Goal: Transaction & Acquisition: Purchase product/service

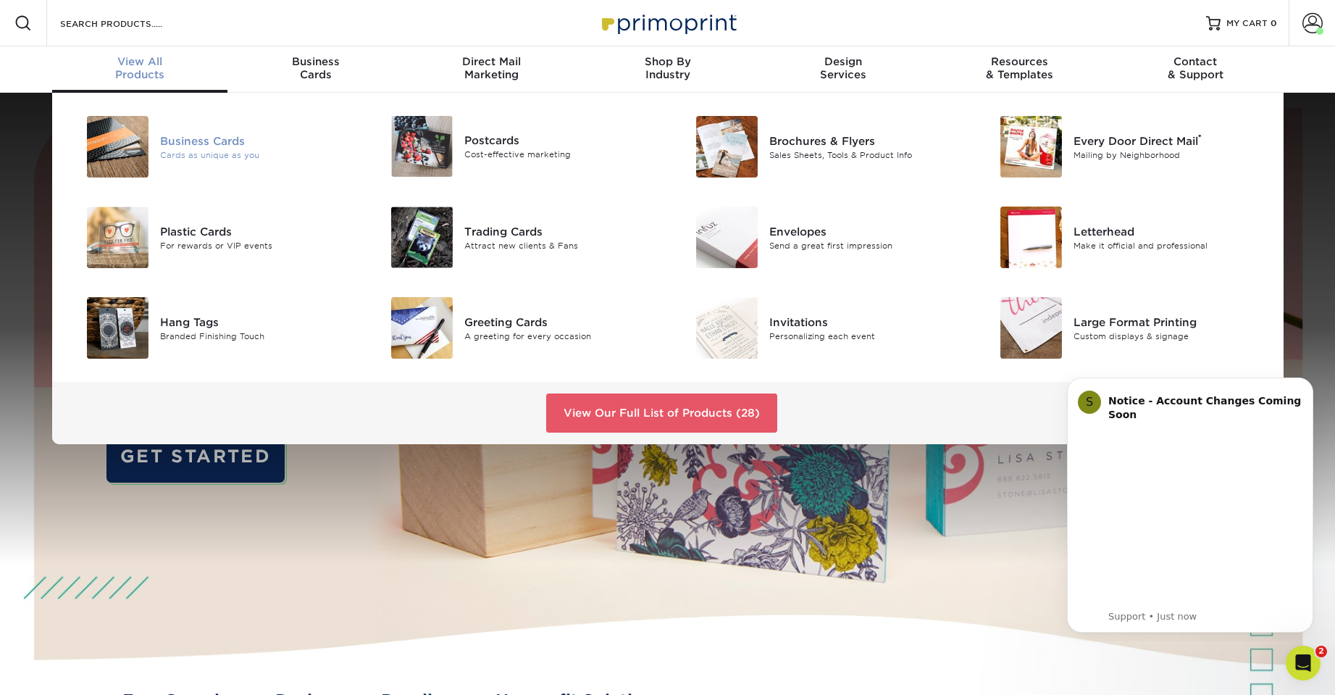
click at [197, 141] on div "Business Cards" at bounding box center [256, 141] width 192 height 16
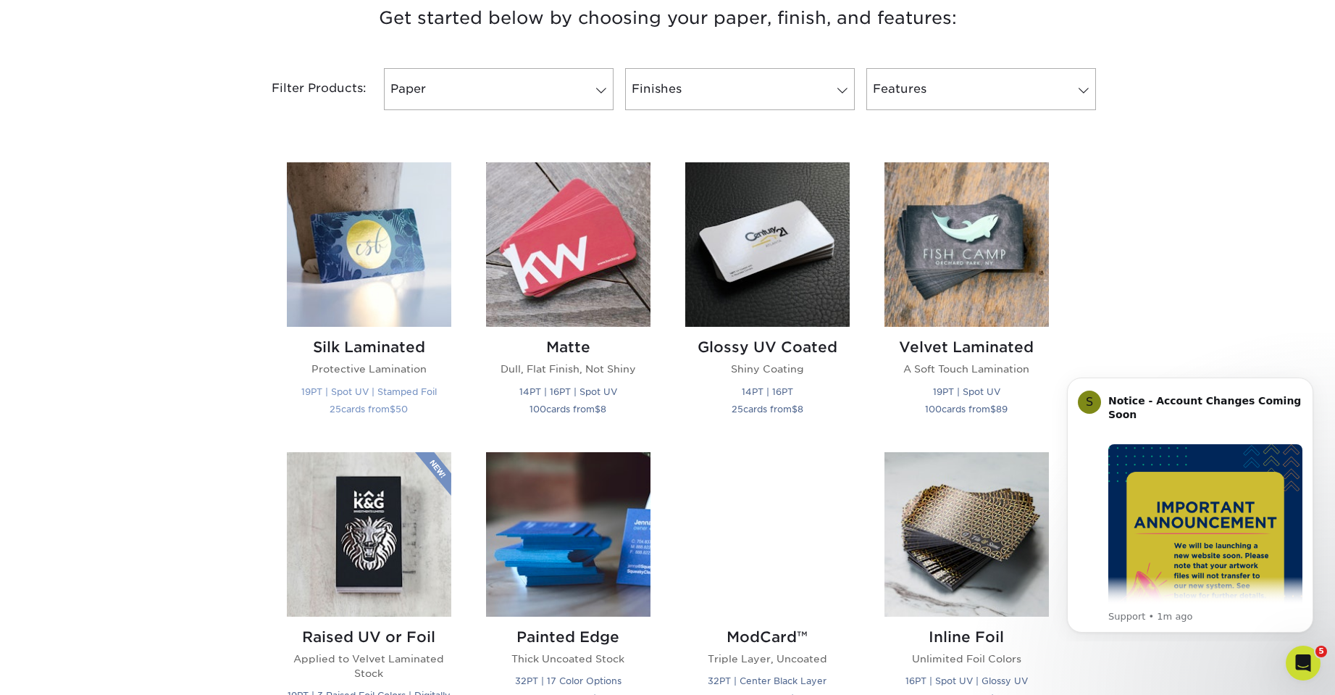
scroll to position [579, 0]
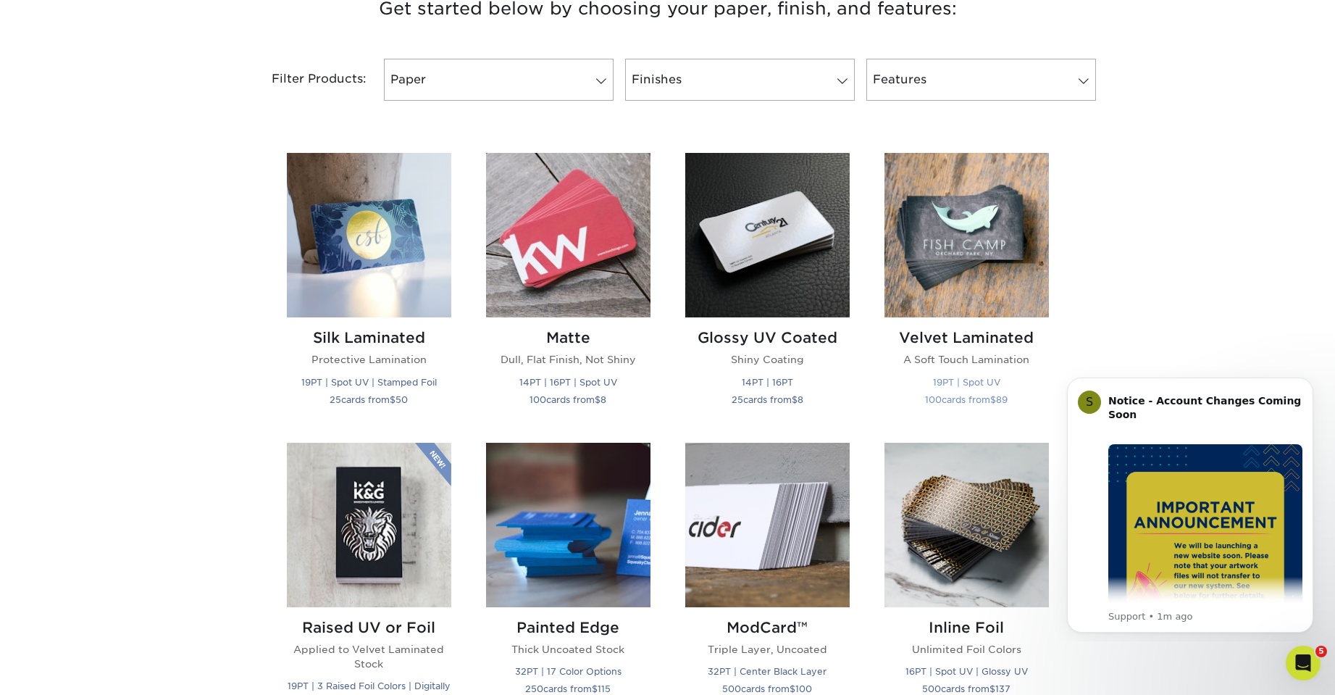
click at [940, 239] on img at bounding box center [966, 235] width 164 height 164
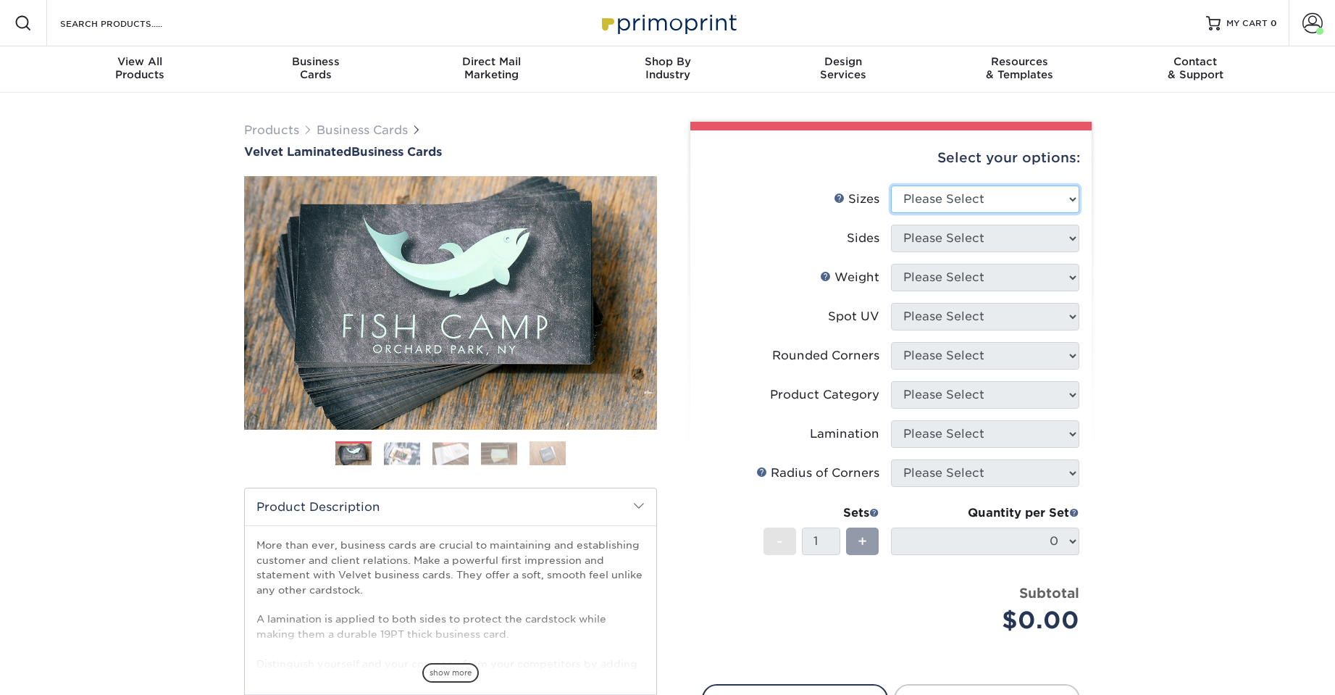
click at [968, 206] on select "Please Select 1.5" x 3.5" - Mini 1.75" x 3.5" - Mini 2" x 2" - Square 2" x 3" -…" at bounding box center [985, 199] width 188 height 28
select select "2.00x3.50"
click at [891, 185] on select "Please Select 1.5" x 3.5" - Mini 1.75" x 3.5" - Mini 2" x 2" - Square 2" x 3" -…" at bounding box center [985, 199] width 188 height 28
click at [971, 236] on select "Please Select Print Both Sides Print Front Only" at bounding box center [985, 239] width 188 height 28
select select "13abbda7-1d64-4f25-8bb2-c179b224825d"
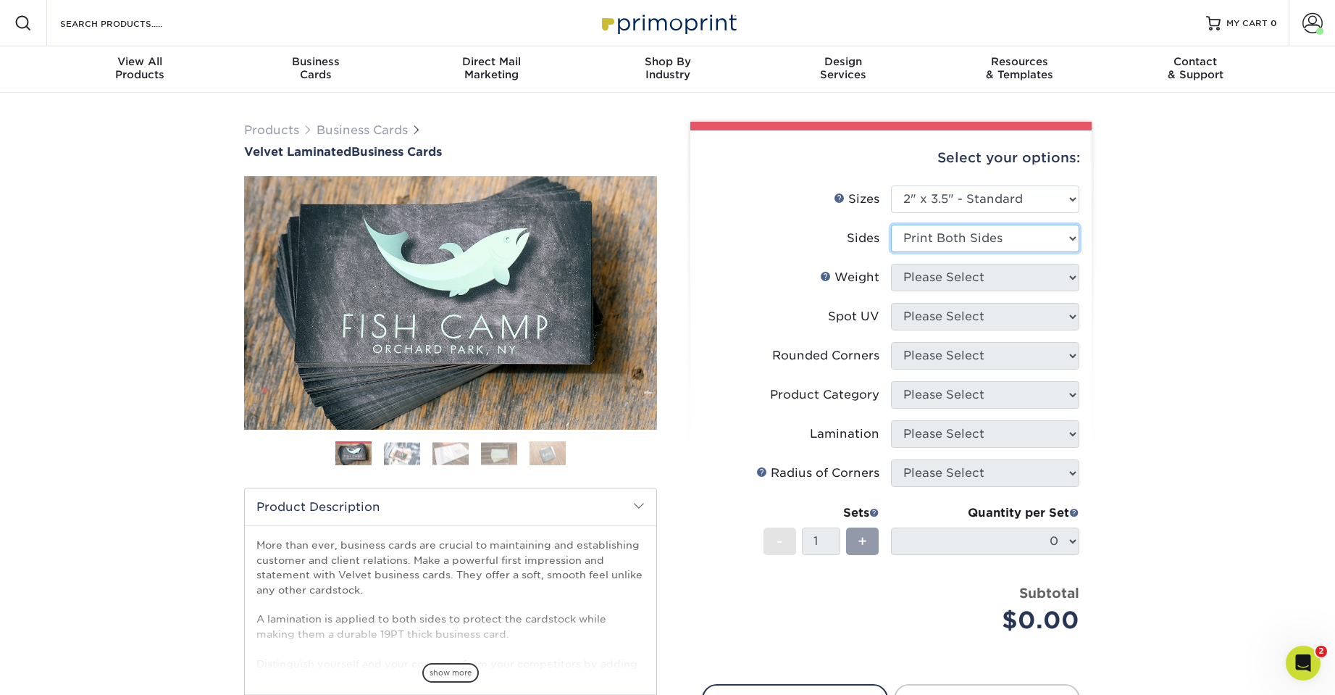
click at [891, 225] on select "Please Select Print Both Sides Print Front Only" at bounding box center [985, 239] width 188 height 28
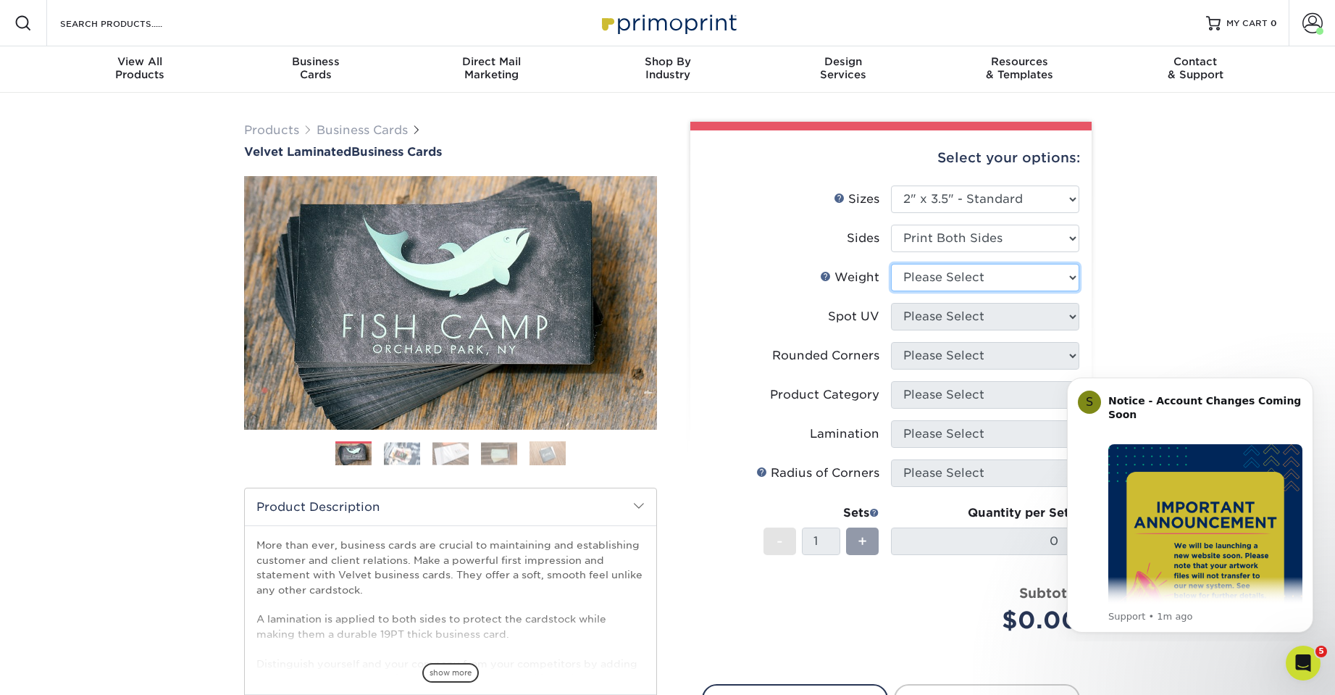
click at [978, 277] on select "Please Select 16PT" at bounding box center [985, 278] width 188 height 28
select select "16PT"
click at [891, 264] on select "Please Select 16PT" at bounding box center [985, 278] width 188 height 28
click at [972, 317] on select "Please Select No Spot UV Front and Back (Both Sides) Front Only Back Only" at bounding box center [985, 317] width 188 height 28
select select "1"
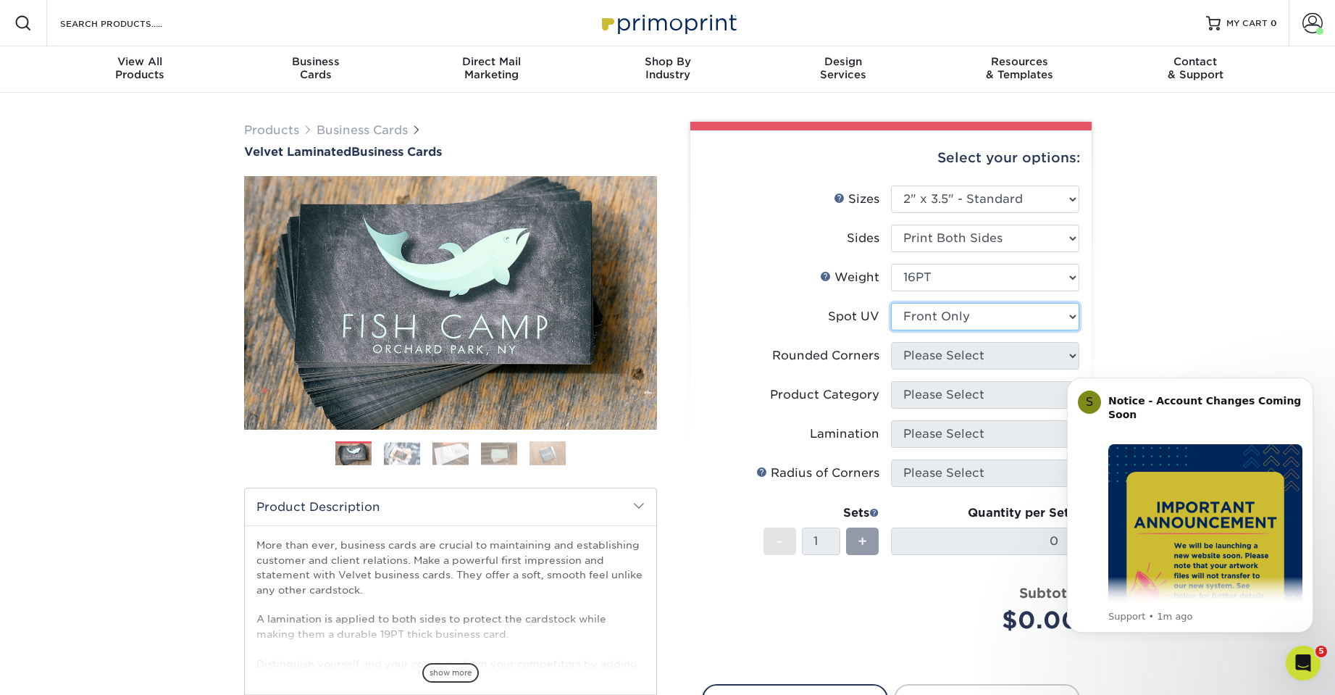
click at [891, 303] on select "Please Select No Spot UV Front and Back (Both Sides) Front Only Back Only" at bounding box center [985, 317] width 188 height 28
click at [953, 346] on select "Please Select Yes - Round 2 Corners Yes - Round 4 Corners No" at bounding box center [985, 356] width 188 height 28
select select "0"
click at [891, 342] on select "Please Select Yes - Round 2 Corners Yes - Round 4 Corners No" at bounding box center [985, 356] width 188 height 28
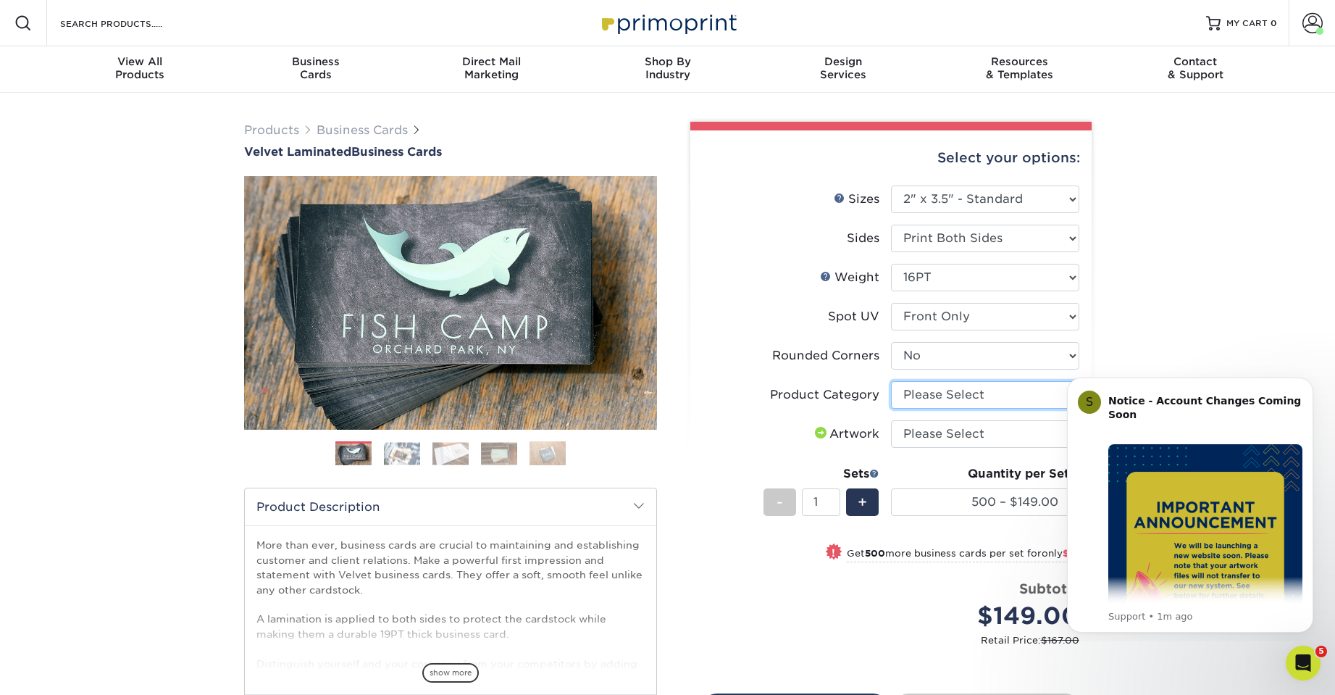
click at [946, 385] on select "Please Select Business Cards" at bounding box center [985, 395] width 188 height 28
select select "3b5148f1-0588-4f88-a218-97bcfdce65c1"
click at [891, 381] on select "Please Select Business Cards" at bounding box center [985, 395] width 188 height 28
click at [982, 435] on select "Please Select I will upload files I need a design - $100" at bounding box center [985, 434] width 188 height 28
select select "upload"
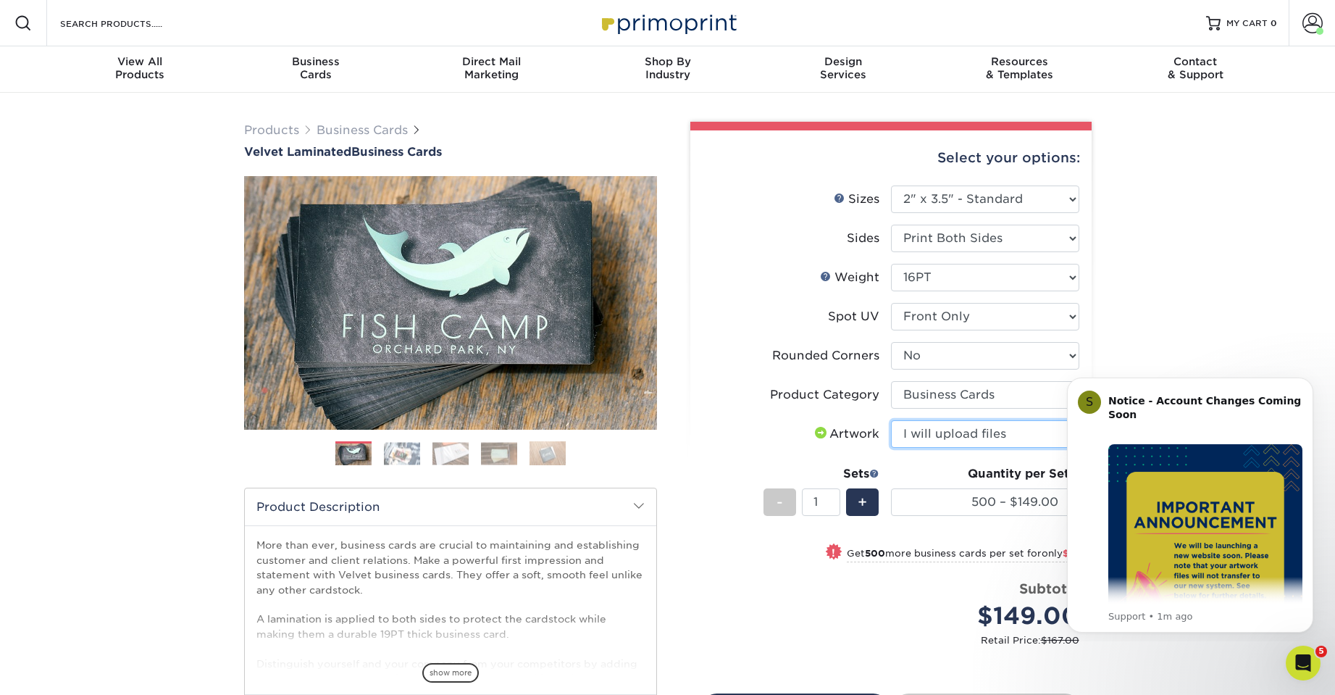
click at [891, 420] on select "Please Select I will upload files I need a design - $100" at bounding box center [985, 434] width 188 height 28
click at [1314, 380] on button "Dismiss notification" at bounding box center [1309, 381] width 19 height 19
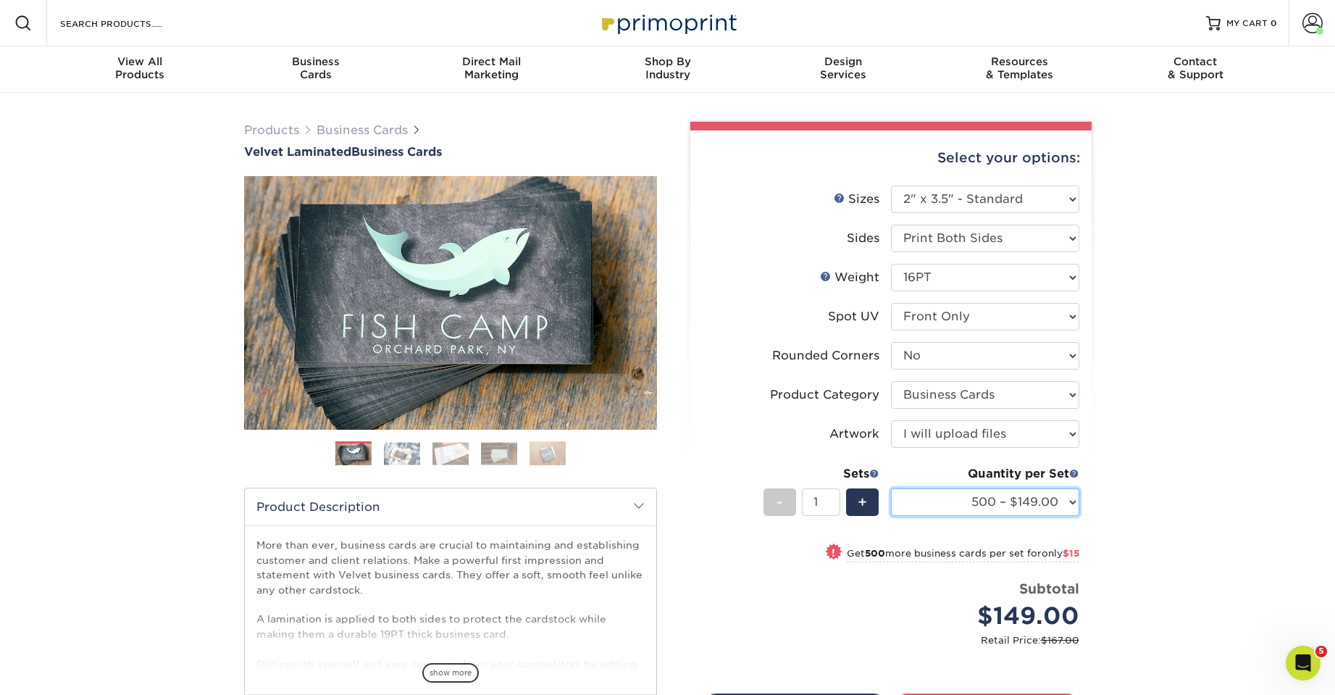
click at [1047, 508] on select "500 – $149.00 1000 – $164.00 2500 – $390.00 5000 – $651.00 10000 – $1162.00" at bounding box center [985, 502] width 188 height 28
click at [891, 488] on select "500 – $149.00 1000 – $164.00 2500 – $390.00 5000 – $651.00 10000 – $1162.00" at bounding box center [985, 502] width 188 height 28
click at [984, 498] on select "500 – $149.00 1000 – $164.00 2500 – $390.00 5000 – $651.00 10000 – $1162.00" at bounding box center [985, 502] width 188 height 28
click at [891, 488] on select "500 – $149.00 1000 – $164.00 2500 – $390.00 5000 – $651.00 10000 – $1162.00" at bounding box center [985, 502] width 188 height 28
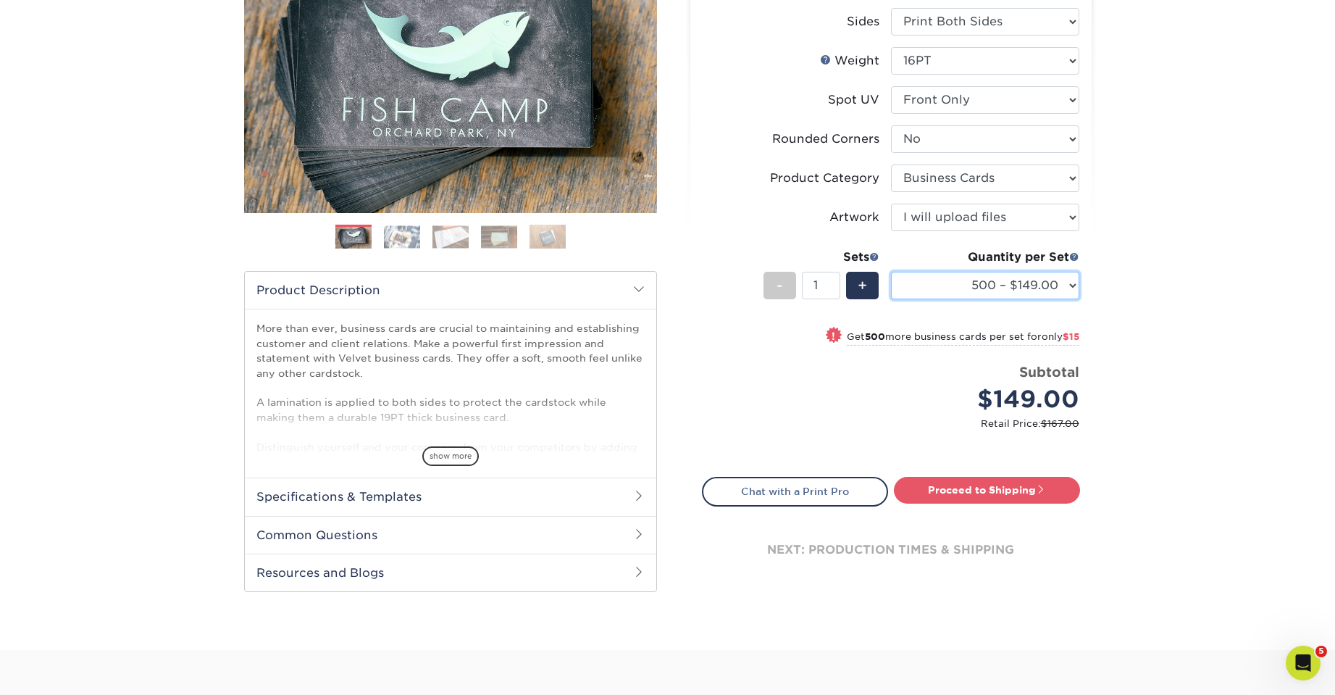
scroll to position [217, 0]
click at [1017, 493] on link "Proceed to Shipping" at bounding box center [987, 489] width 186 height 26
type input "Set 1"
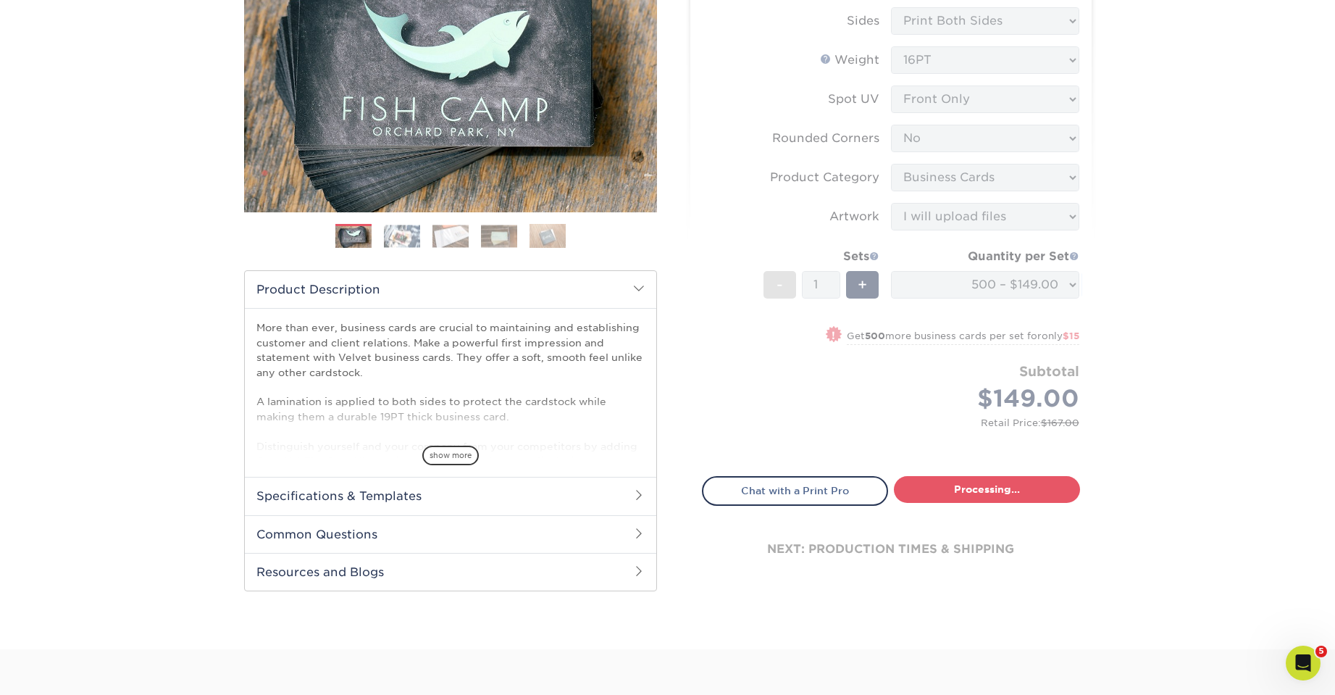
select select "a304333f-2156-4397-9c1f-a0bcf0776afc"
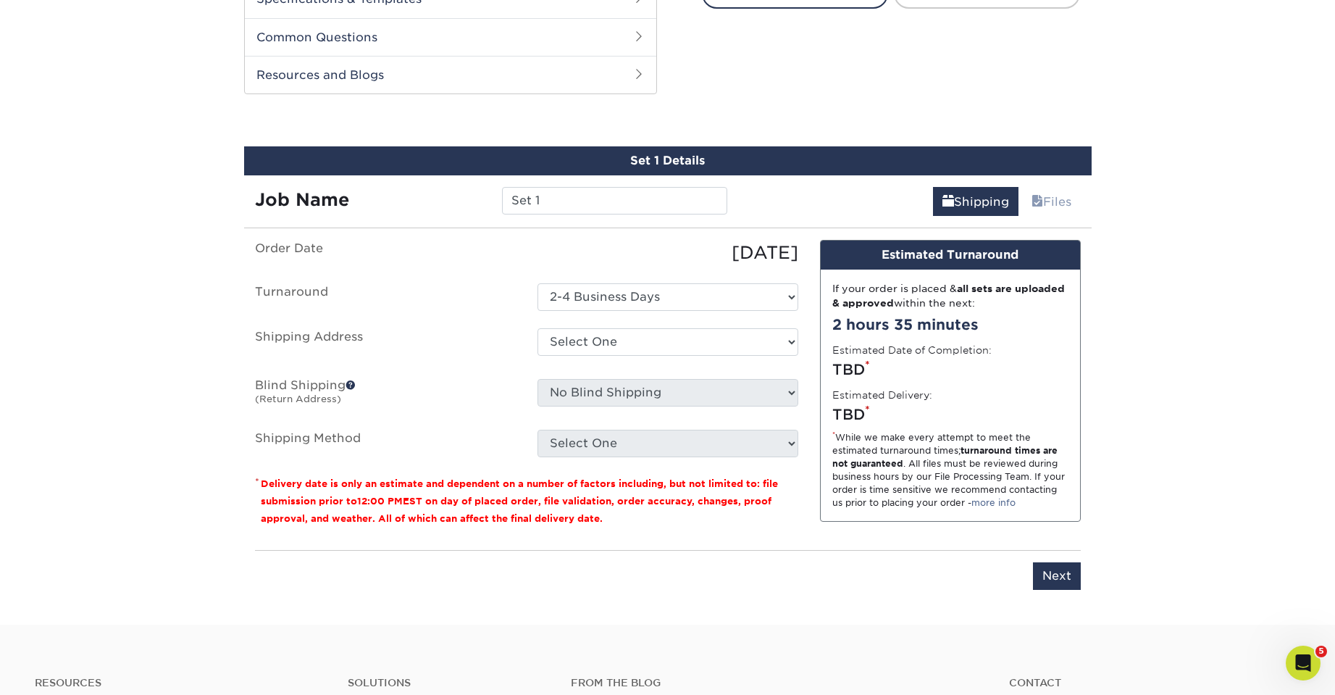
scroll to position [737, 0]
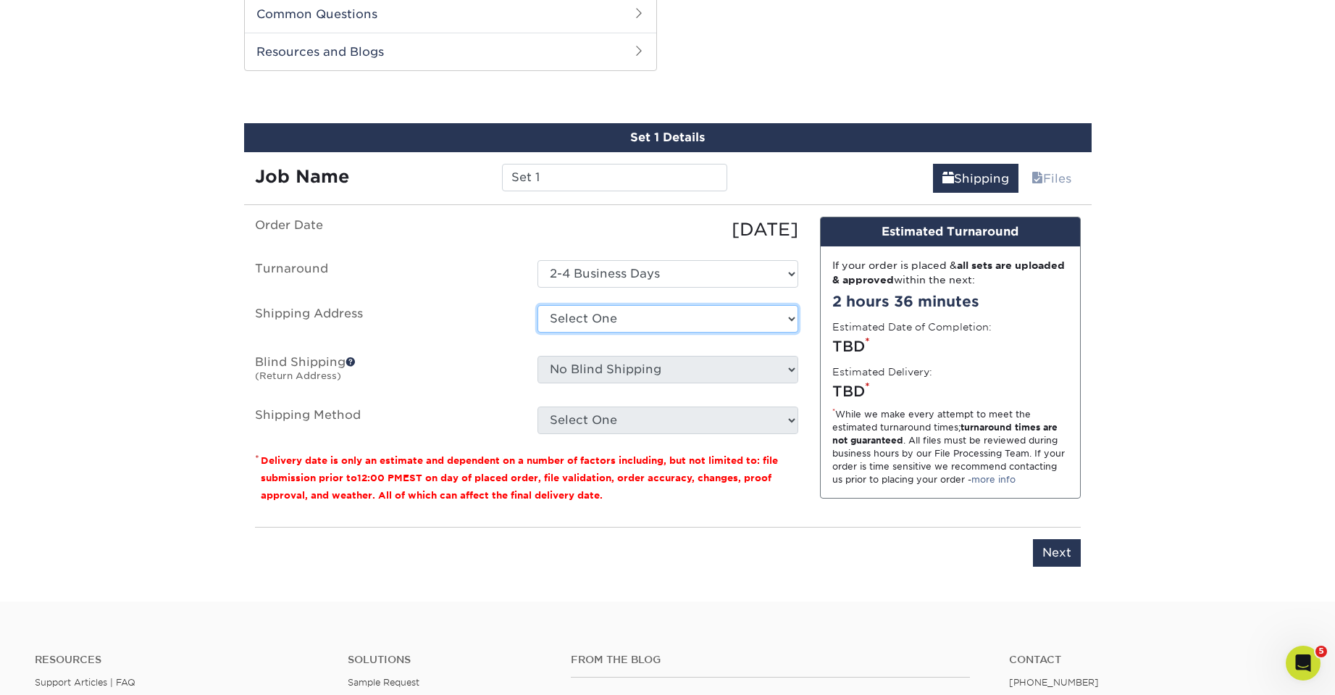
click at [595, 318] on select "Select One Elite Health HRT LINDSEY ZELLNER Lisa Buutman Postal Plus + Add New …" at bounding box center [667, 319] width 261 height 28
select select "78761"
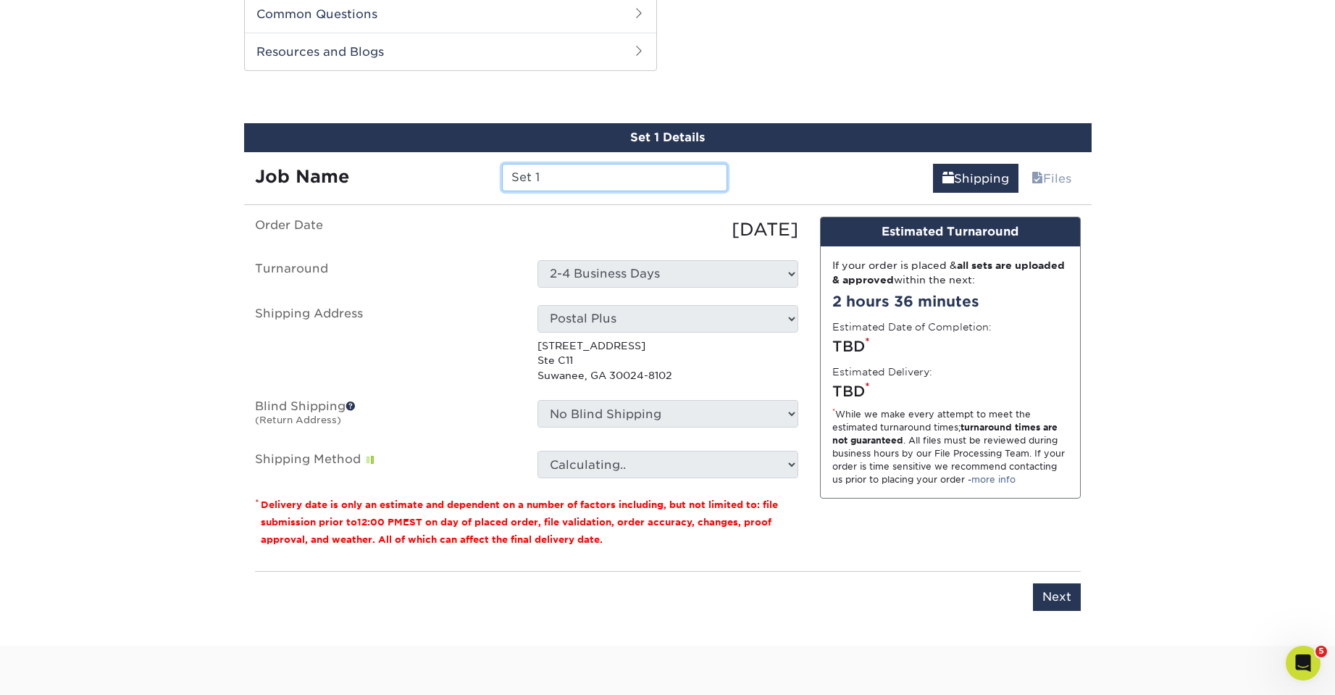
drag, startPoint x: 545, startPoint y: 177, endPoint x: 493, endPoint y: 165, distance: 53.6
click at [492, 167] on div "Set 1" at bounding box center [614, 178] width 247 height 28
type input "elite"
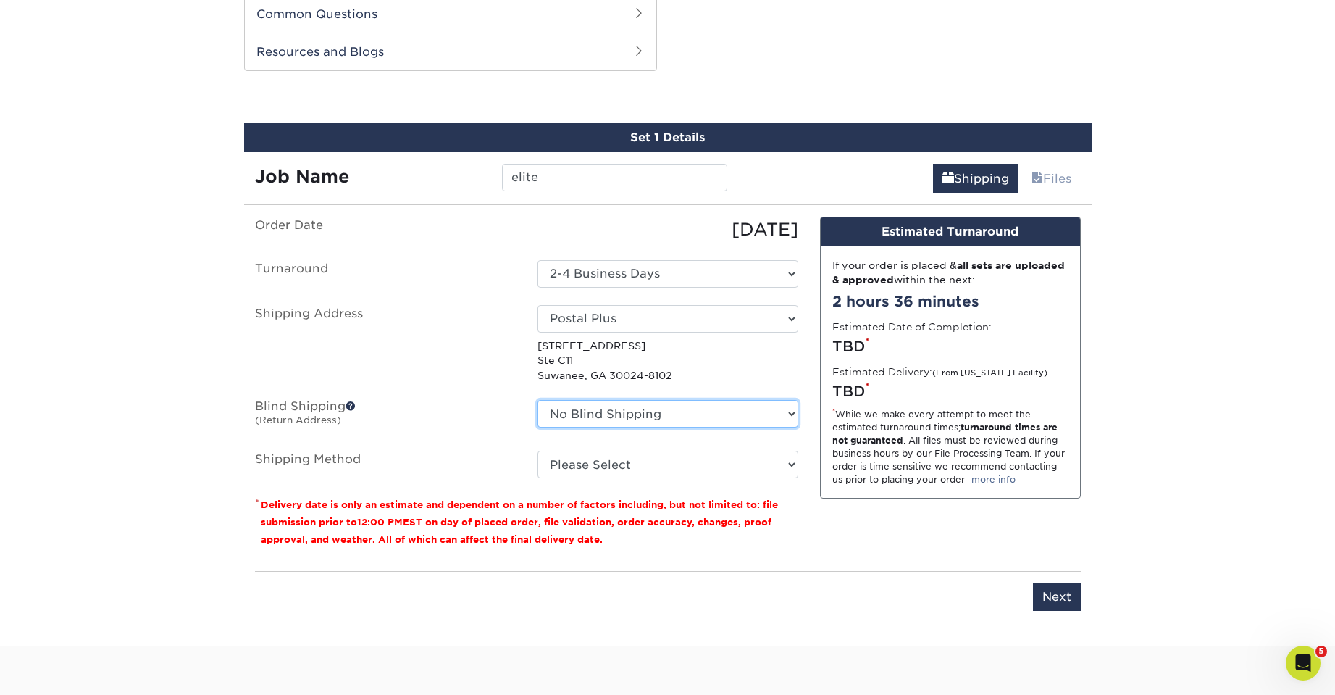
click at [651, 417] on select "No Blind Shipping Elite Health HRT LINDSEY ZELLNER Lisa Buutman Postal Plus + A…" at bounding box center [667, 414] width 261 height 28
select select "78761"
click at [537, 400] on select "No Blind Shipping Elite Health HRT LINDSEY ZELLNER Lisa Buutman Postal Plus + A…" at bounding box center [667, 414] width 261 height 28
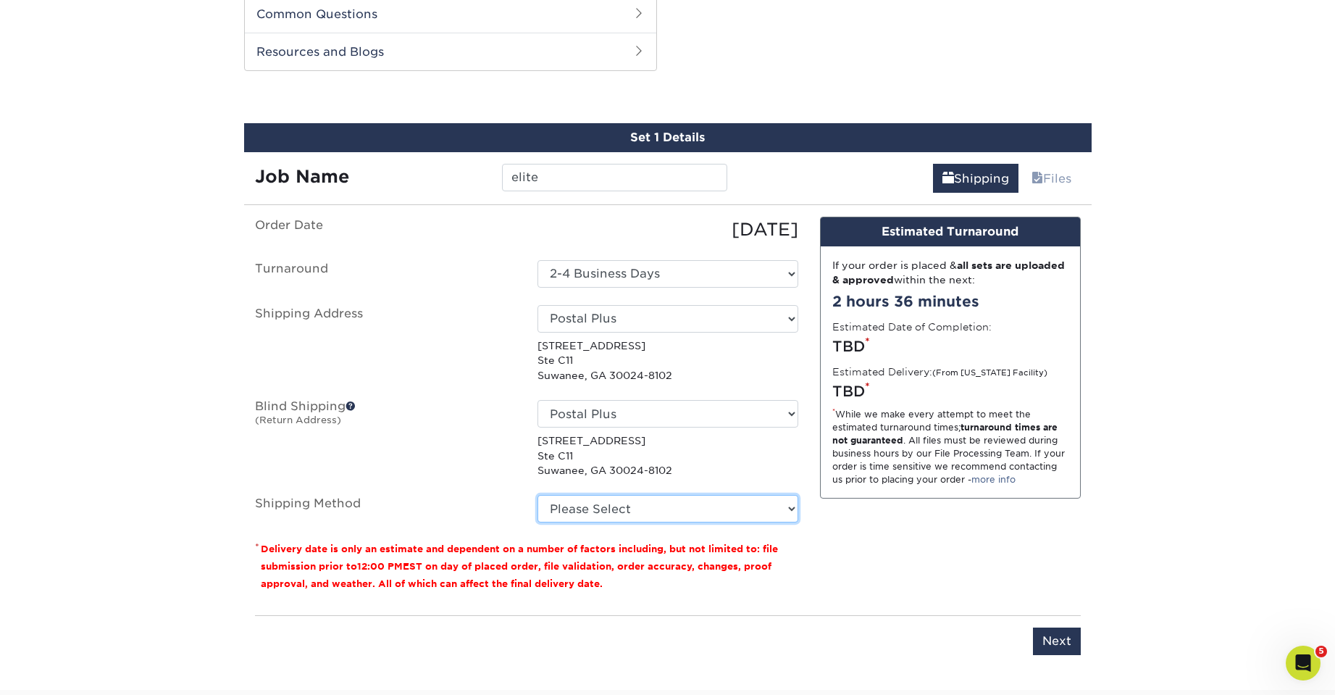
click at [645, 514] on select "Please Select Ground Shipping (+$8.96) 3 Day Shipping Service (+$20.04) 2 Day A…" at bounding box center [667, 509] width 261 height 28
select select "03"
click at [537, 495] on select "Please Select Ground Shipping (+$8.96) 3 Day Shipping Service (+$20.04) 2 Day A…" at bounding box center [667, 509] width 261 height 28
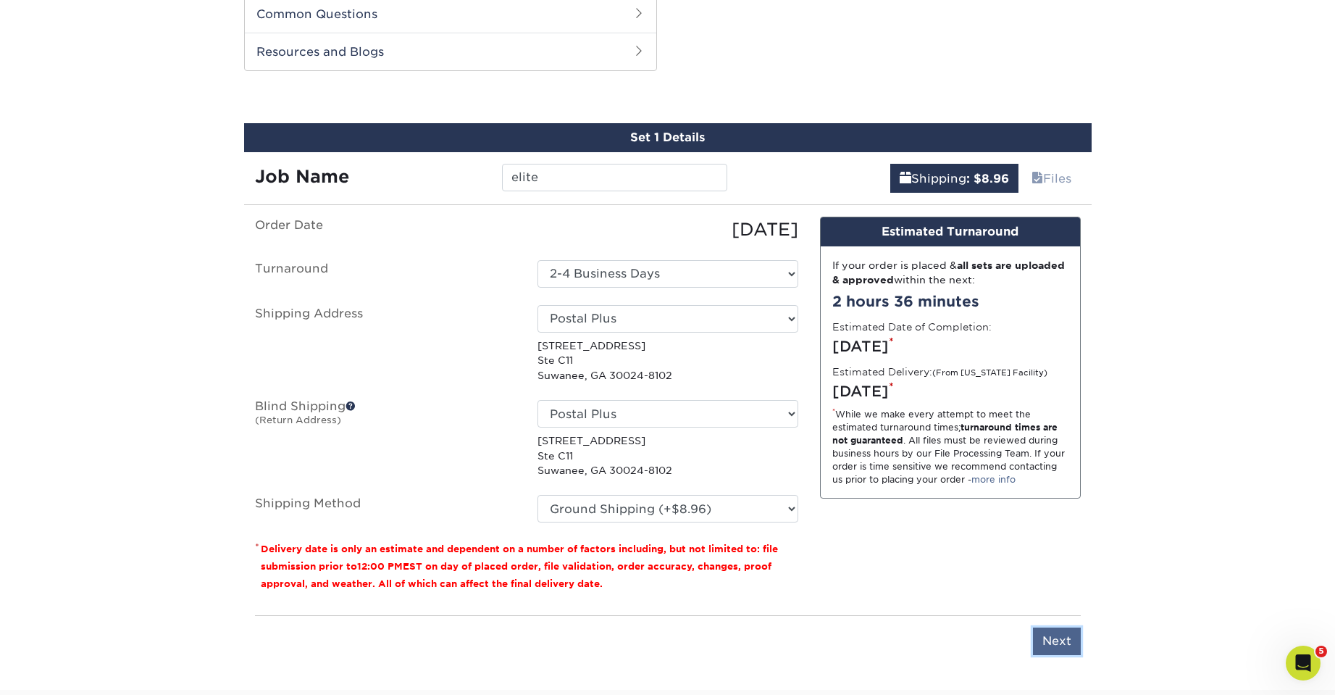
click at [1055, 643] on input "Next" at bounding box center [1057, 641] width 48 height 28
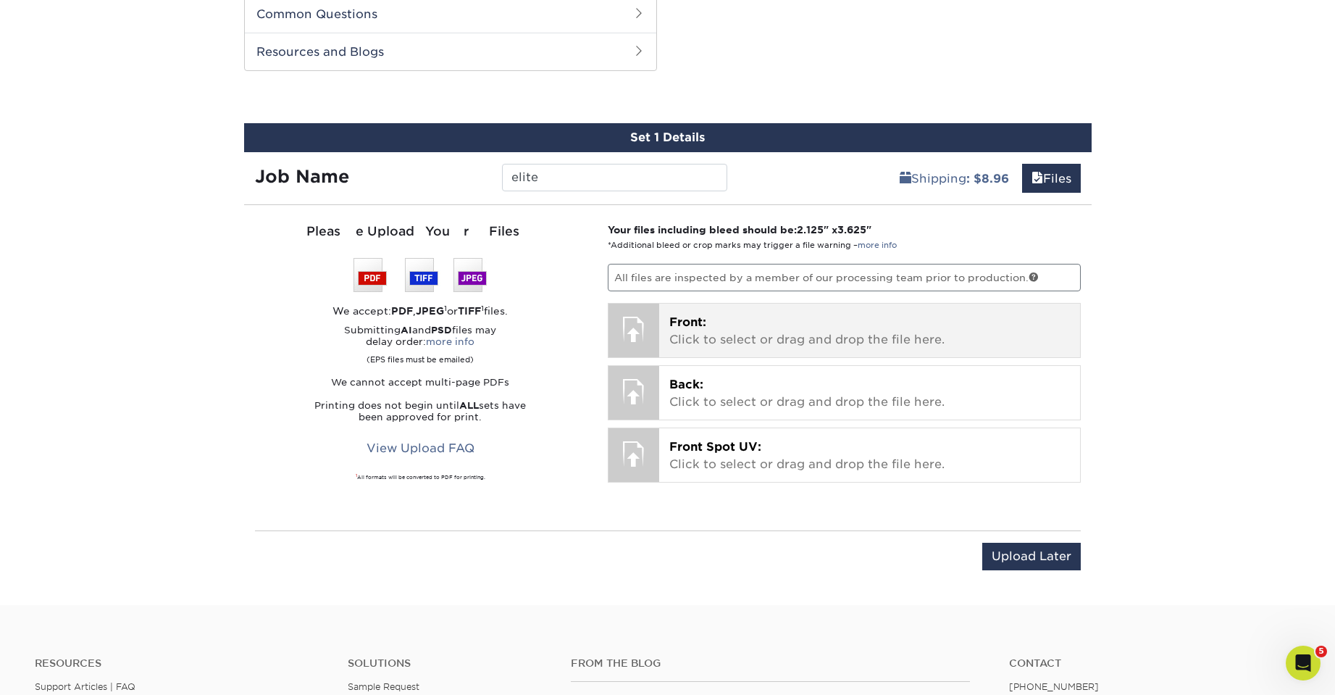
click at [664, 322] on div "Front: Click to select or drag and drop the file here. Choose file" at bounding box center [869, 331] width 421 height 54
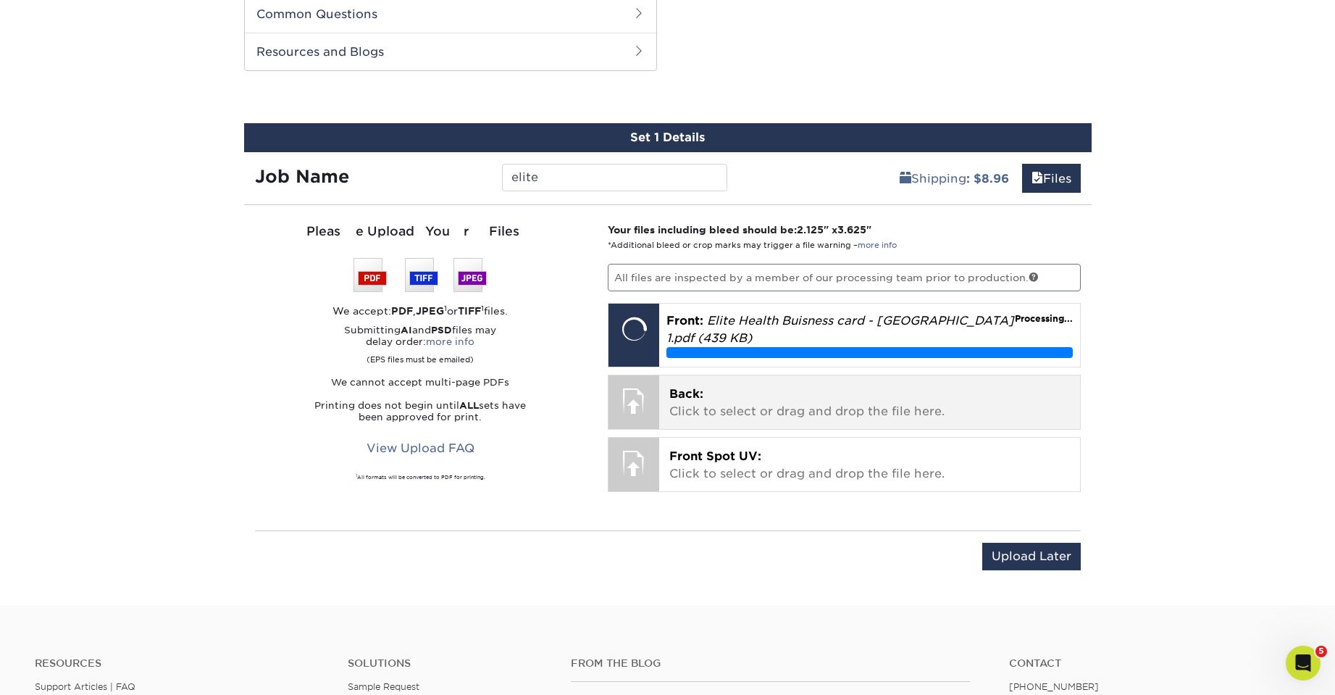
click at [650, 394] on div at bounding box center [633, 400] width 51 height 51
click at [713, 390] on p "Back: Click to select or drag and drop the file here." at bounding box center [869, 402] width 401 height 35
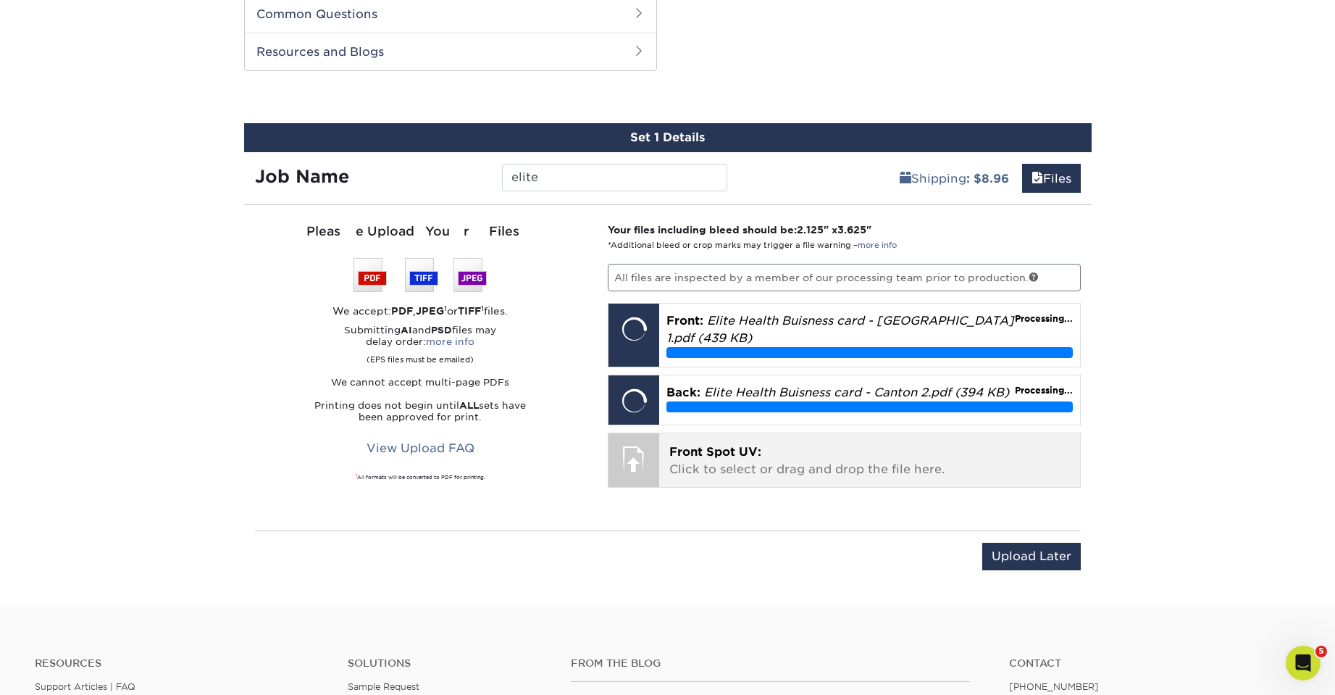
click at [751, 445] on span "Front Spot UV:" at bounding box center [715, 452] width 92 height 14
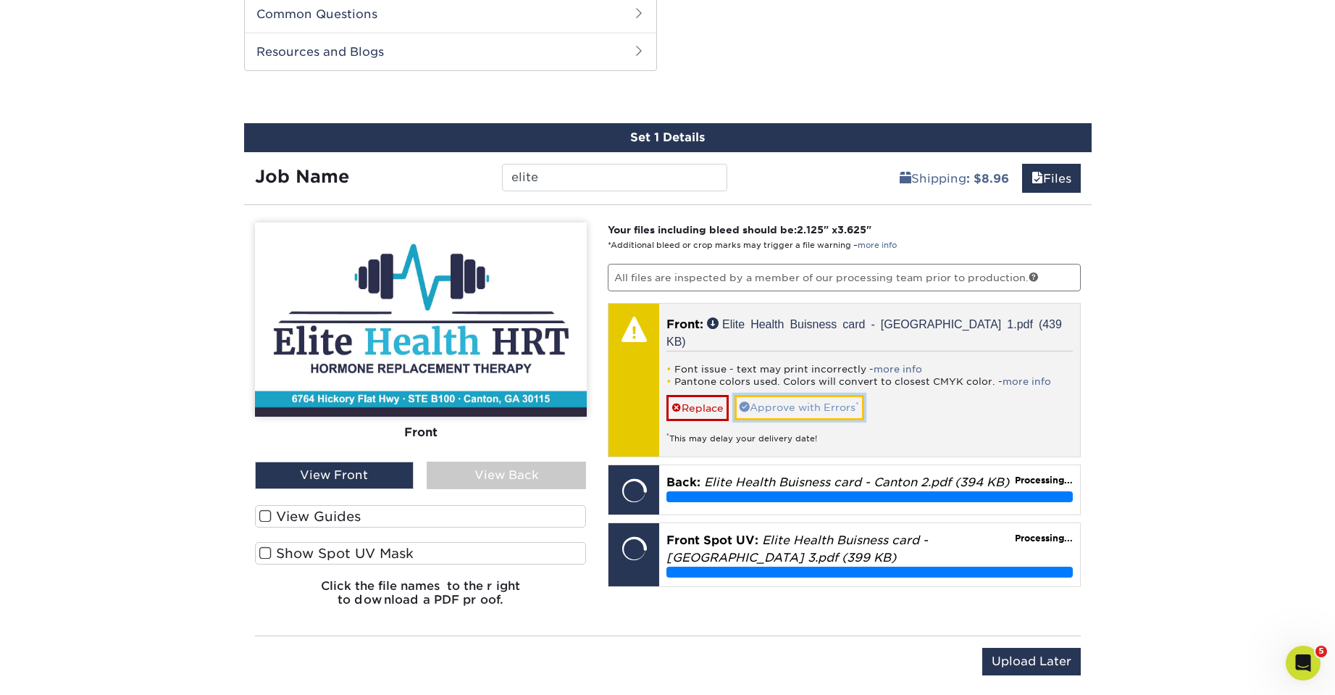
click at [788, 395] on link "Approve with Errors *" at bounding box center [800, 407] width 130 height 25
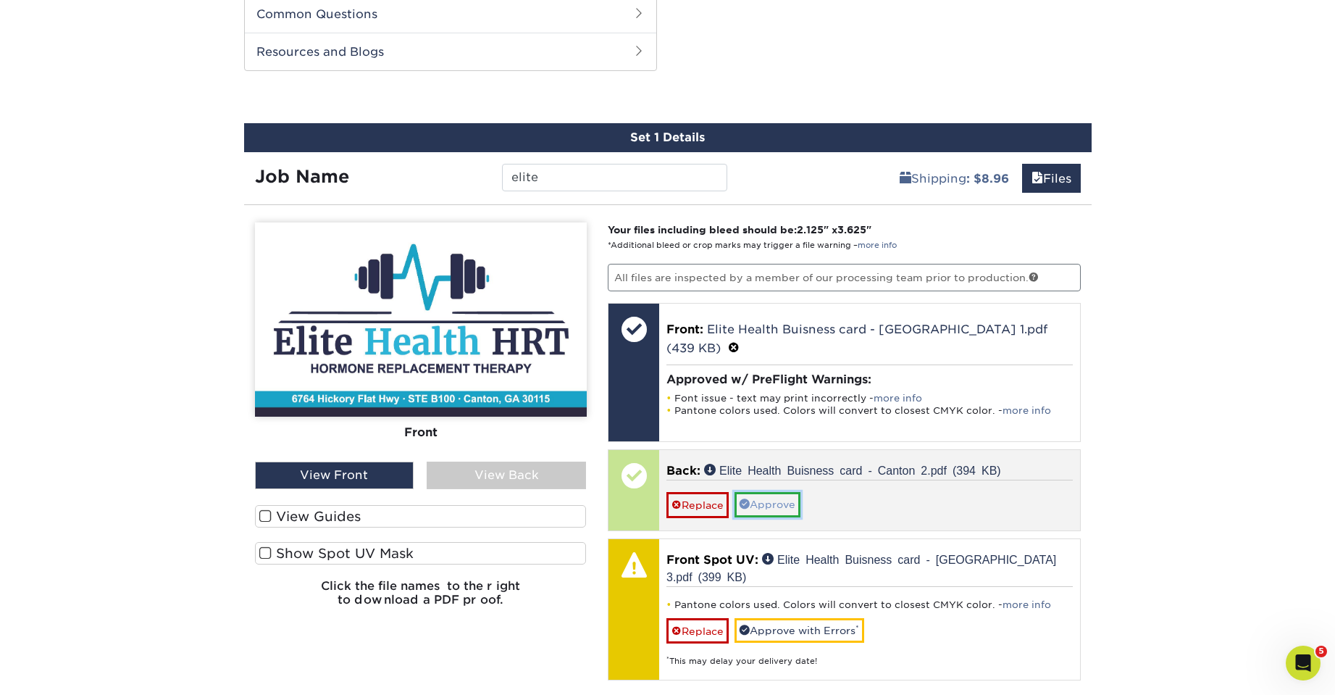
click at [779, 492] on link "Approve" at bounding box center [768, 504] width 66 height 25
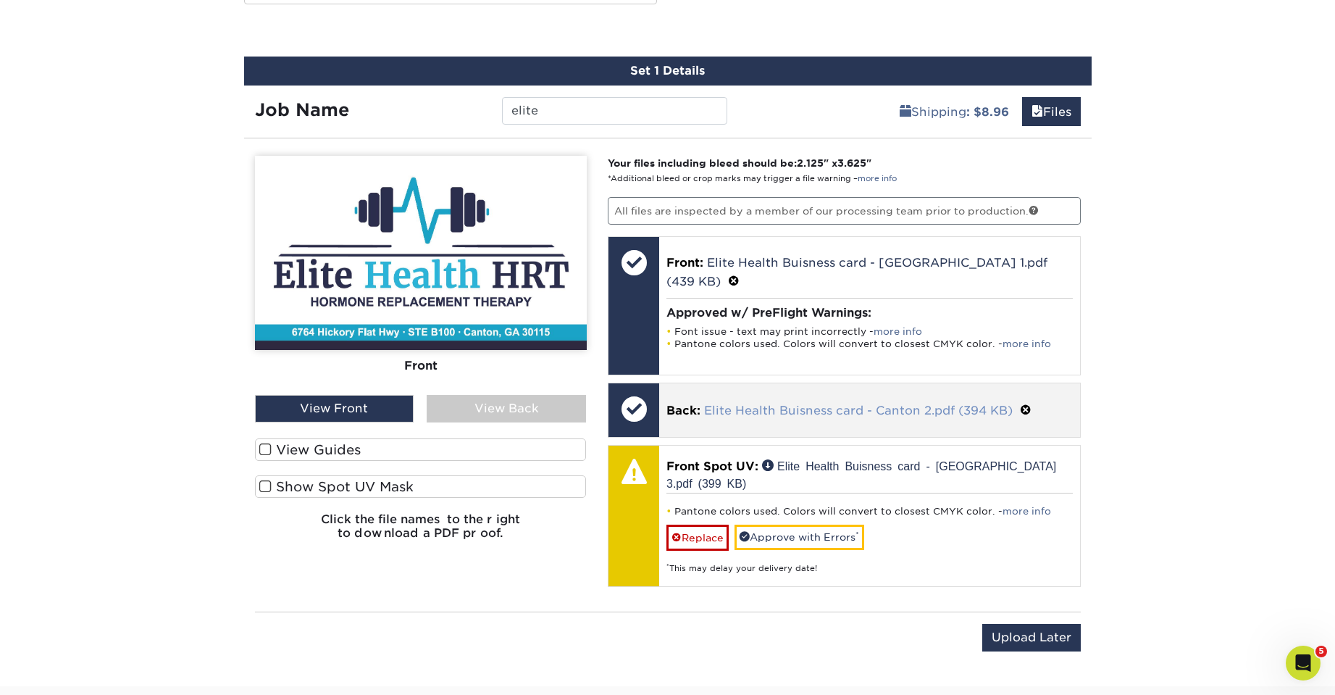
scroll to position [882, 0]
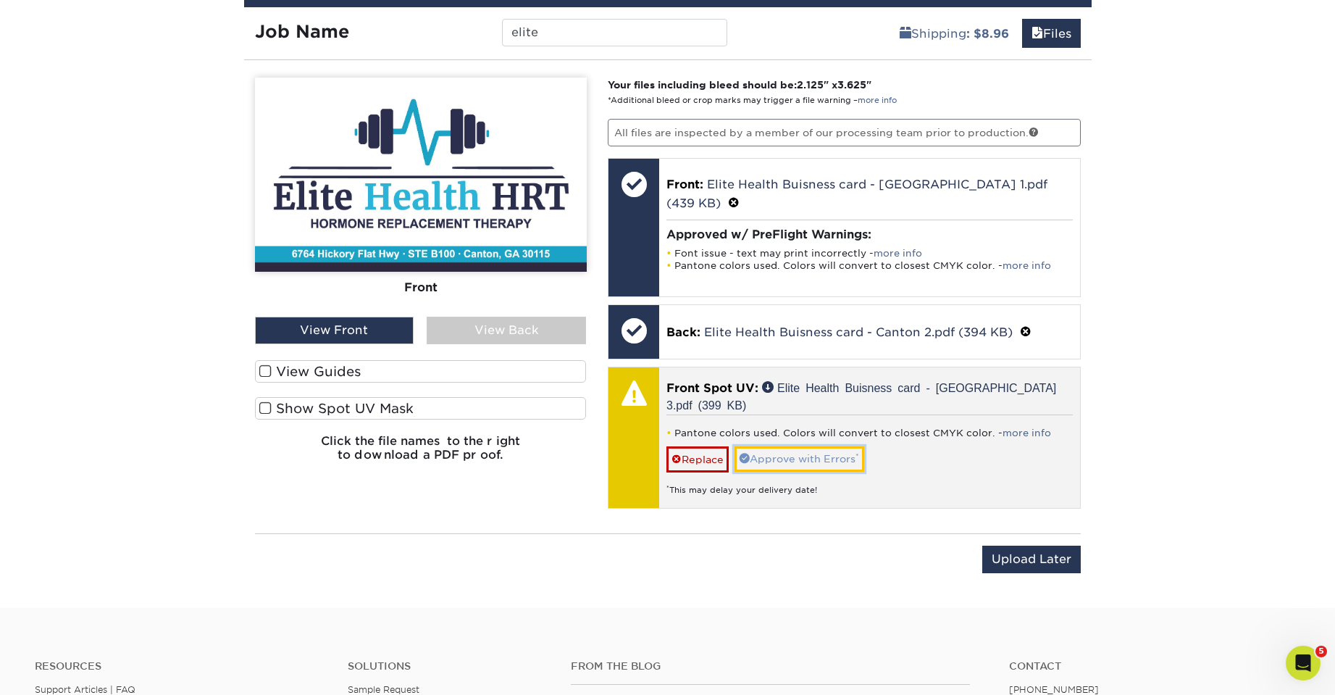
click at [858, 446] on link "Approve with Errors *" at bounding box center [800, 458] width 130 height 25
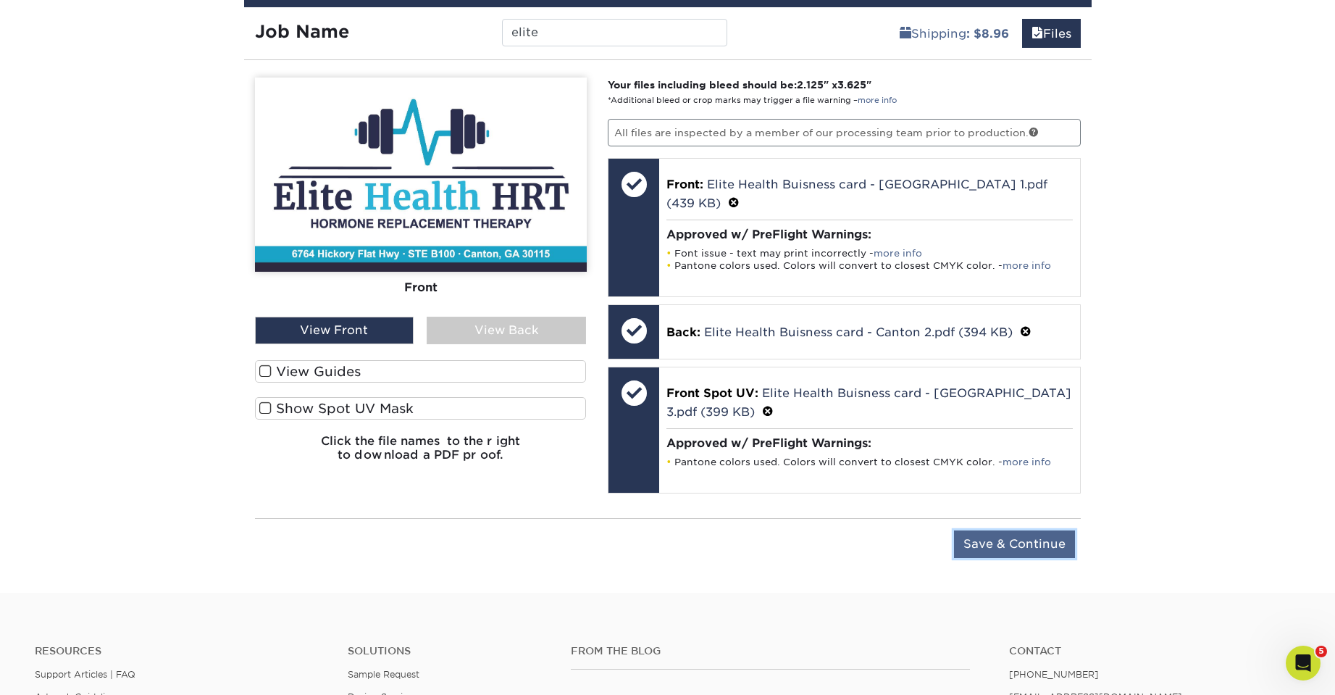
click at [1022, 530] on input "Save & Continue" at bounding box center [1014, 544] width 121 height 28
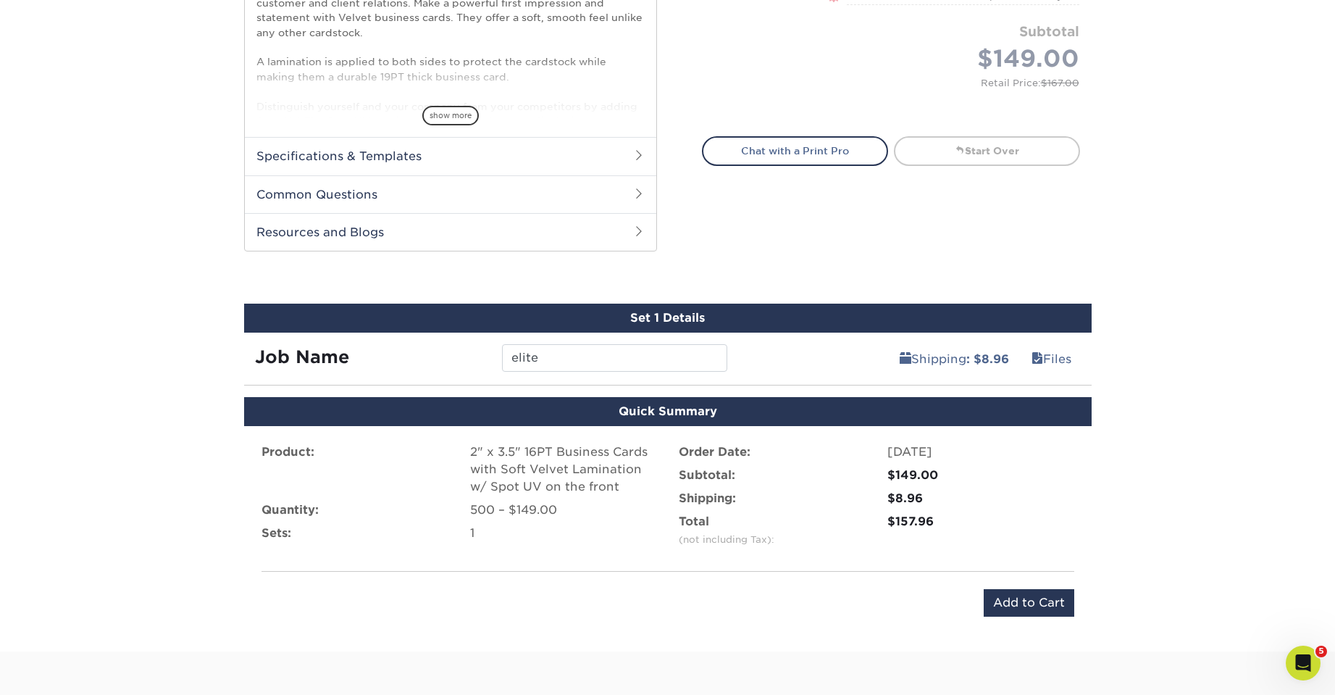
scroll to position [737, 0]
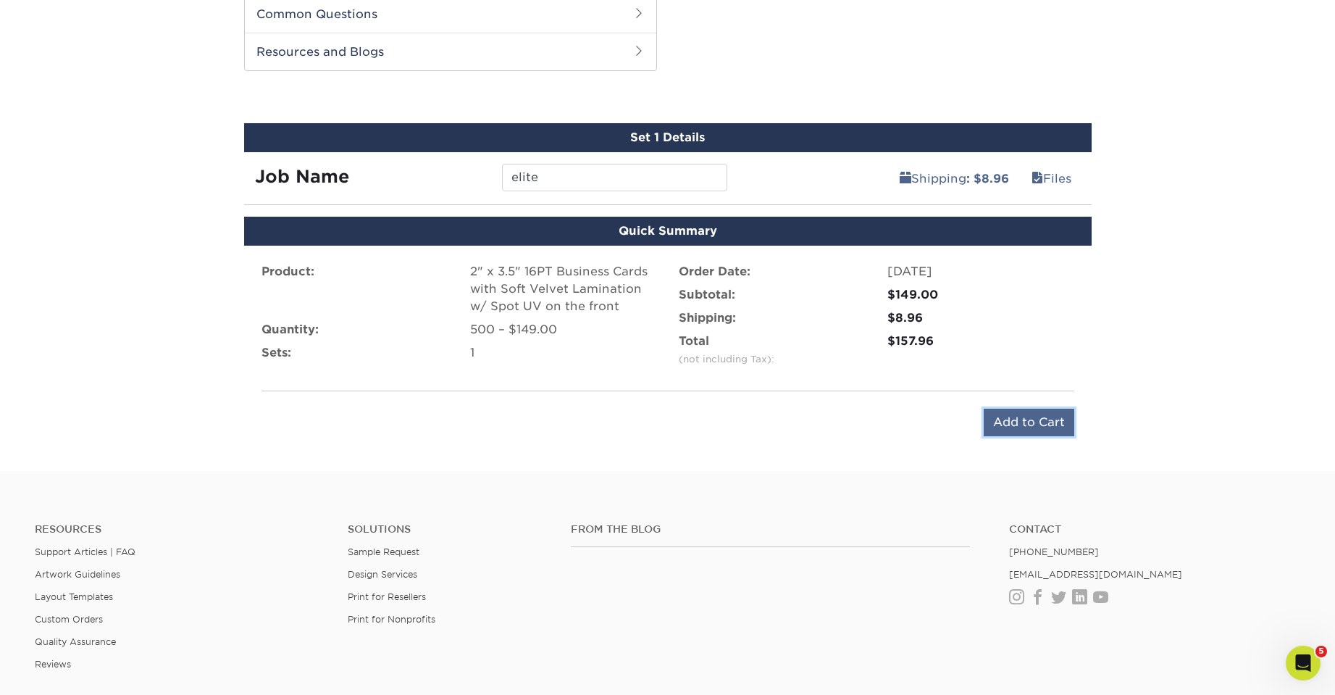
click at [1026, 417] on input "Add to Cart" at bounding box center [1029, 423] width 91 height 28
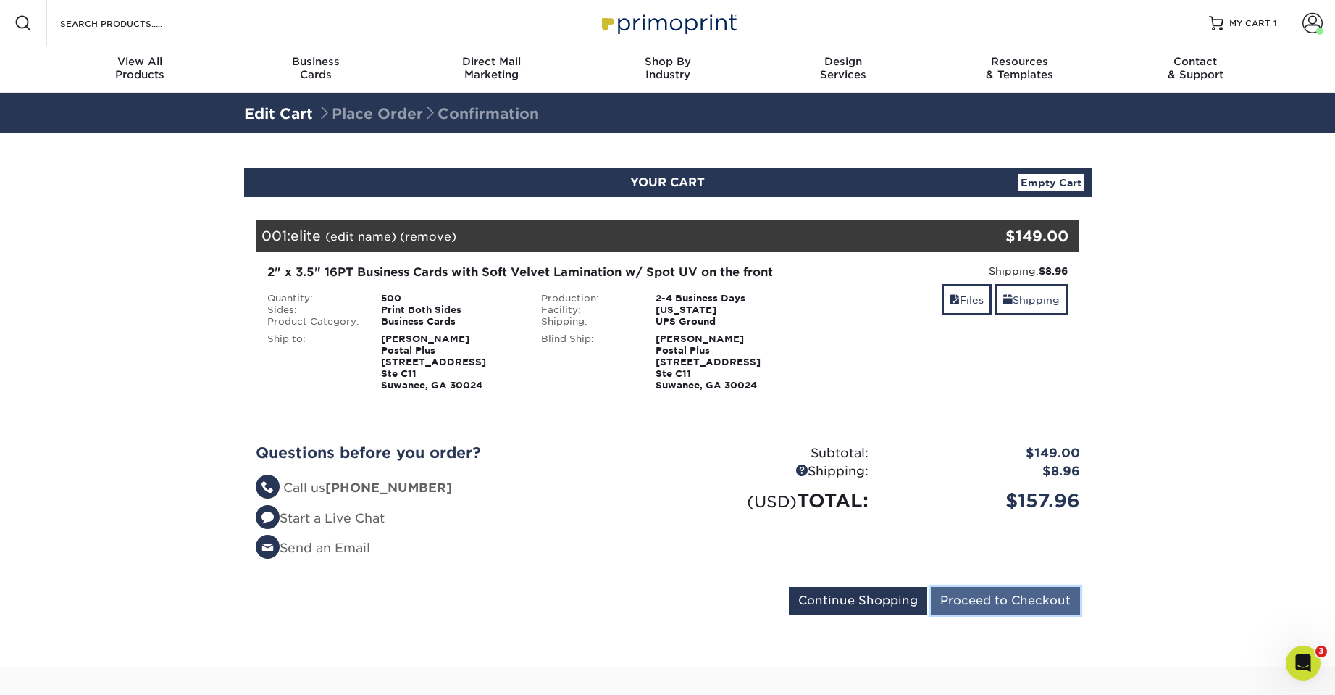
click at [1016, 595] on input "Proceed to Checkout" at bounding box center [1005, 601] width 149 height 28
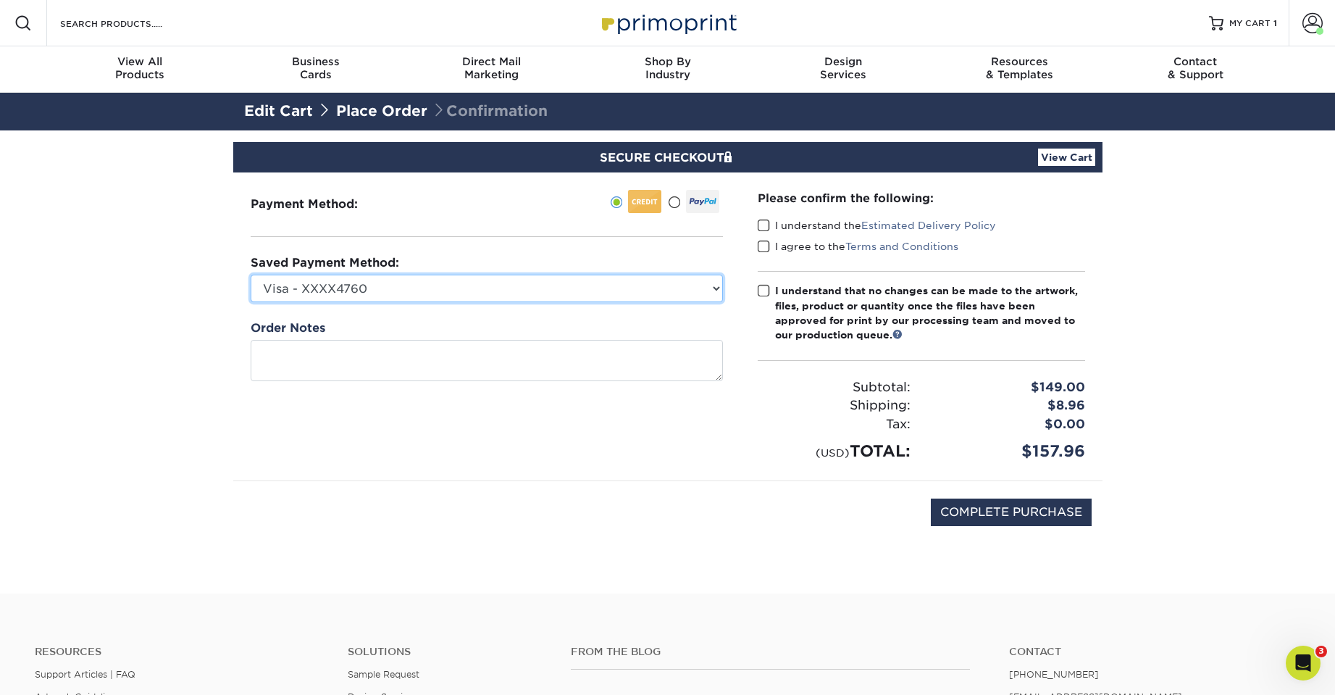
click at [364, 284] on select "Visa - XXXX4760 Visa - XXXX6328 Visa - XXXX0600 Visa - XXXX5569 New Credit Card" at bounding box center [487, 289] width 472 height 28
click at [251, 275] on select "Visa - XXXX4760 Visa - XXXX6328 Visa - XXXX0600 Visa - XXXX5569 New Credit Card" at bounding box center [487, 289] width 472 height 28
click at [465, 280] on select "Visa - XXXX4760 Visa - XXXX6328 Visa - XXXX0600 Visa - XXXX5569 New Credit Card" at bounding box center [487, 289] width 472 height 28
select select
click at [251, 275] on select "Visa - XXXX4760 Visa - XXXX6328 Visa - XXXX0600 Visa - XXXX5569 New Credit Card" at bounding box center [487, 289] width 472 height 28
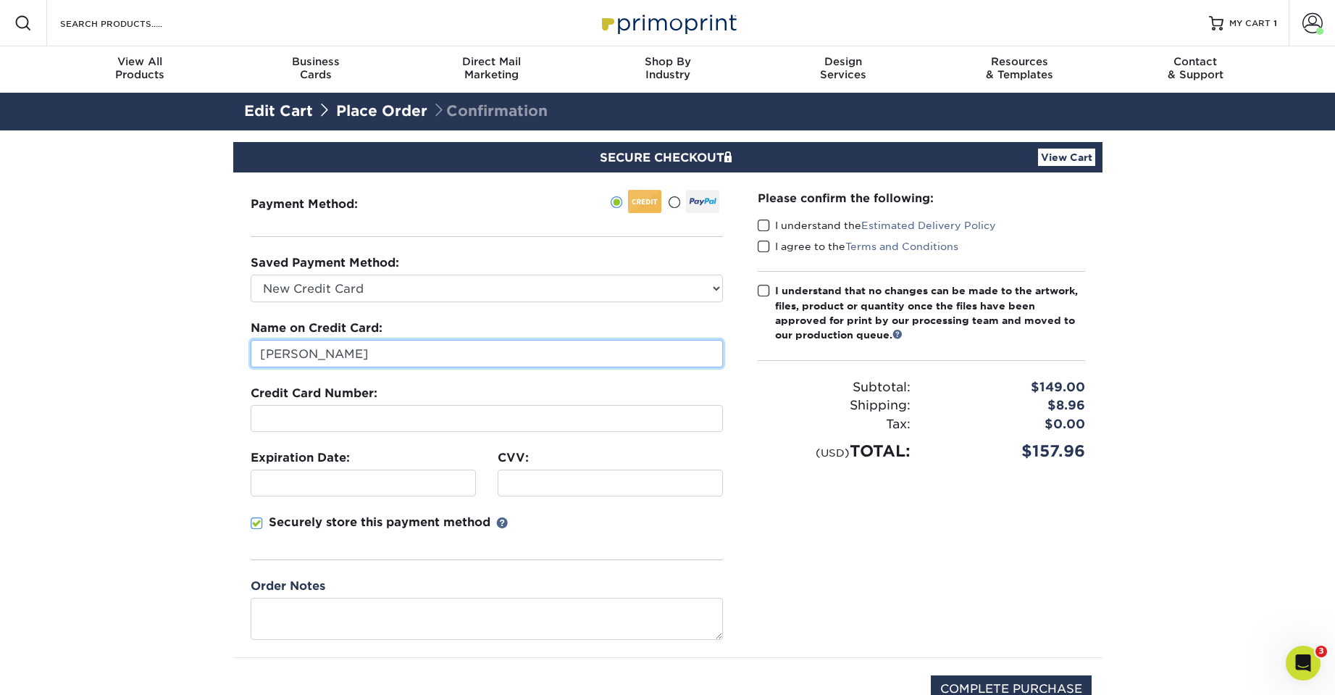
click at [376, 359] on input "[PERSON_NAME]" at bounding box center [487, 354] width 472 height 28
drag, startPoint x: 353, startPoint y: 356, endPoint x: 183, endPoint y: 344, distance: 170.7
click at [183, 344] on section "SECURE CHECKOUT View Cart Payment Method: Saved Payment Method:" at bounding box center [667, 450] width 1335 height 640
type input "john"
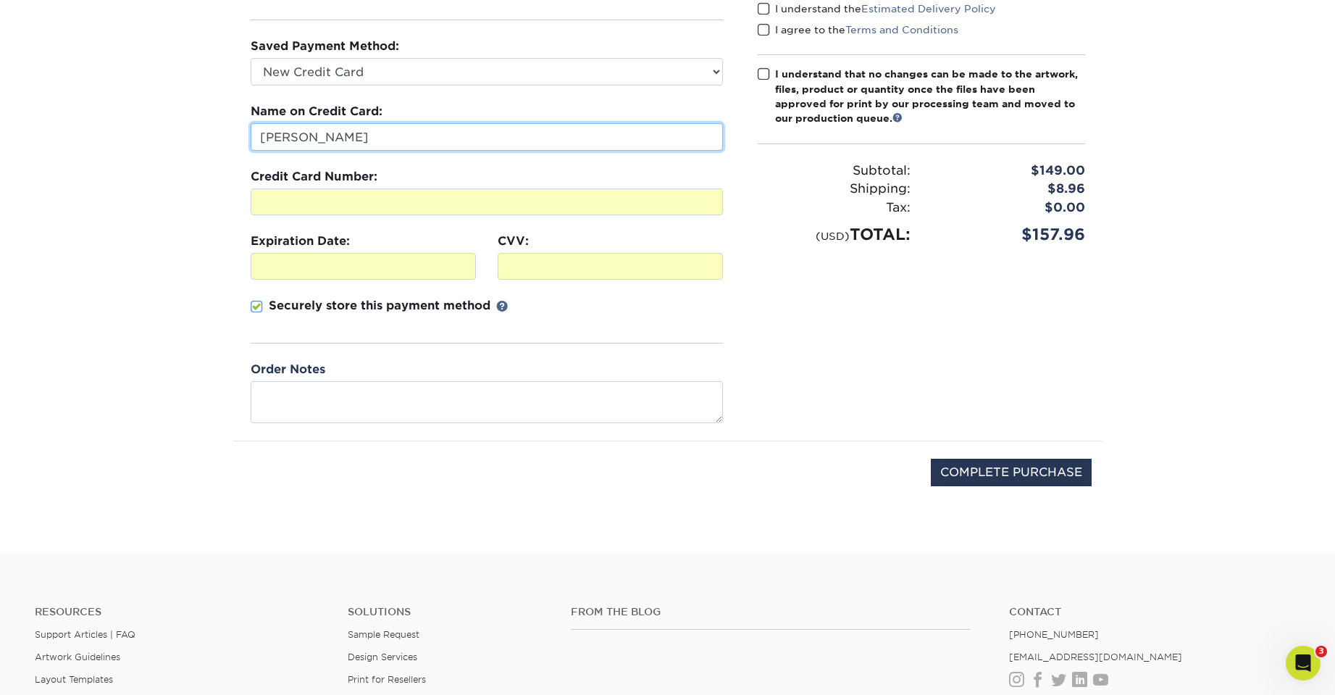
scroll to position [217, 0]
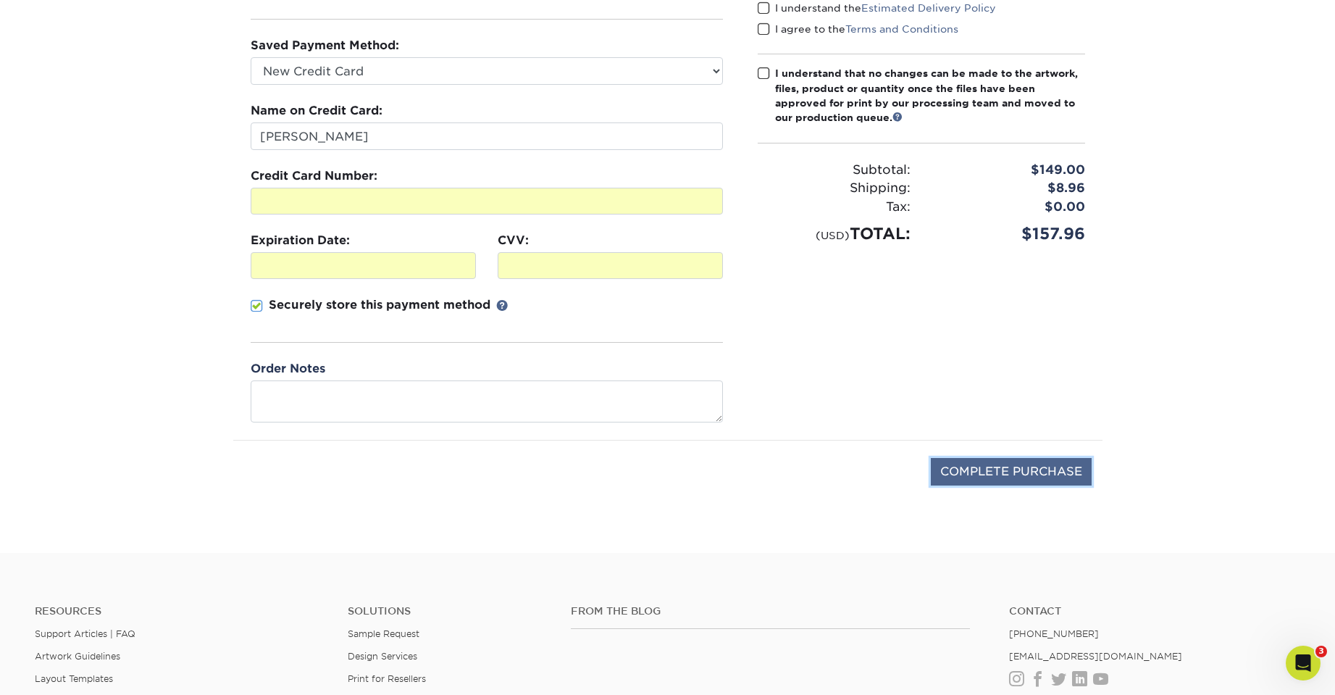
click at [1018, 476] on input "COMPLETE PURCHASE" at bounding box center [1011, 472] width 161 height 28
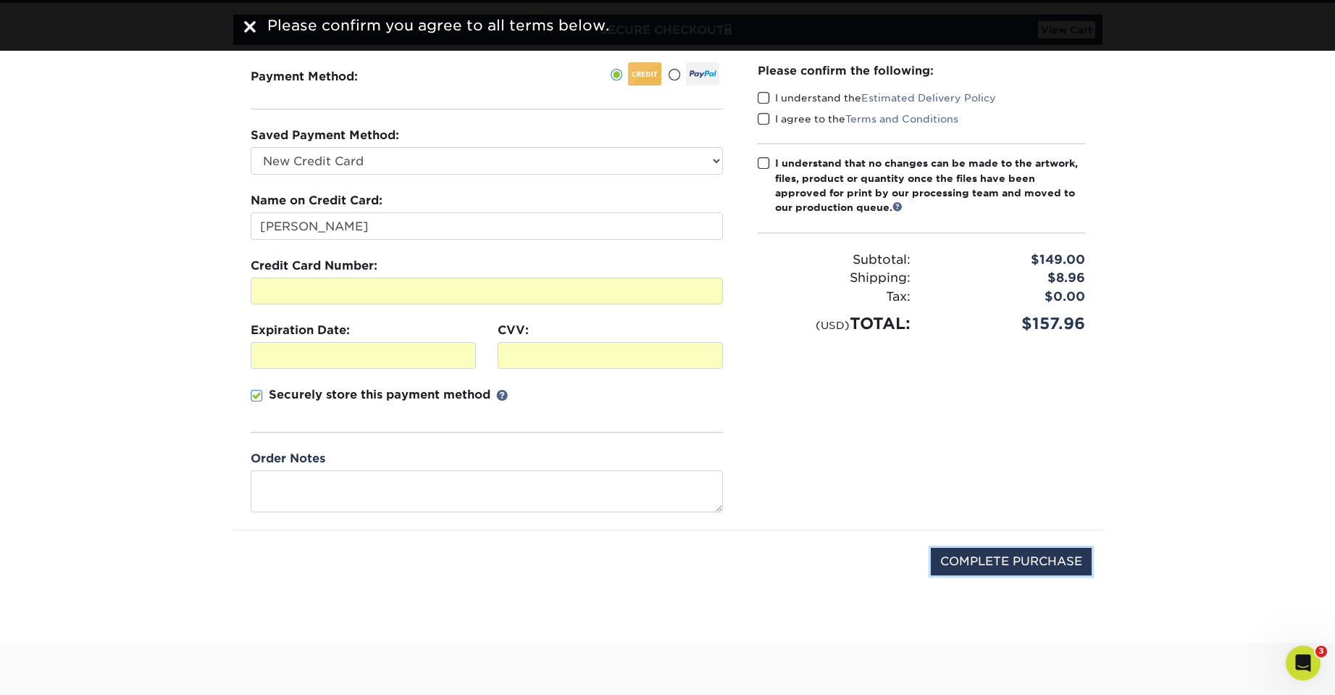
scroll to position [0, 0]
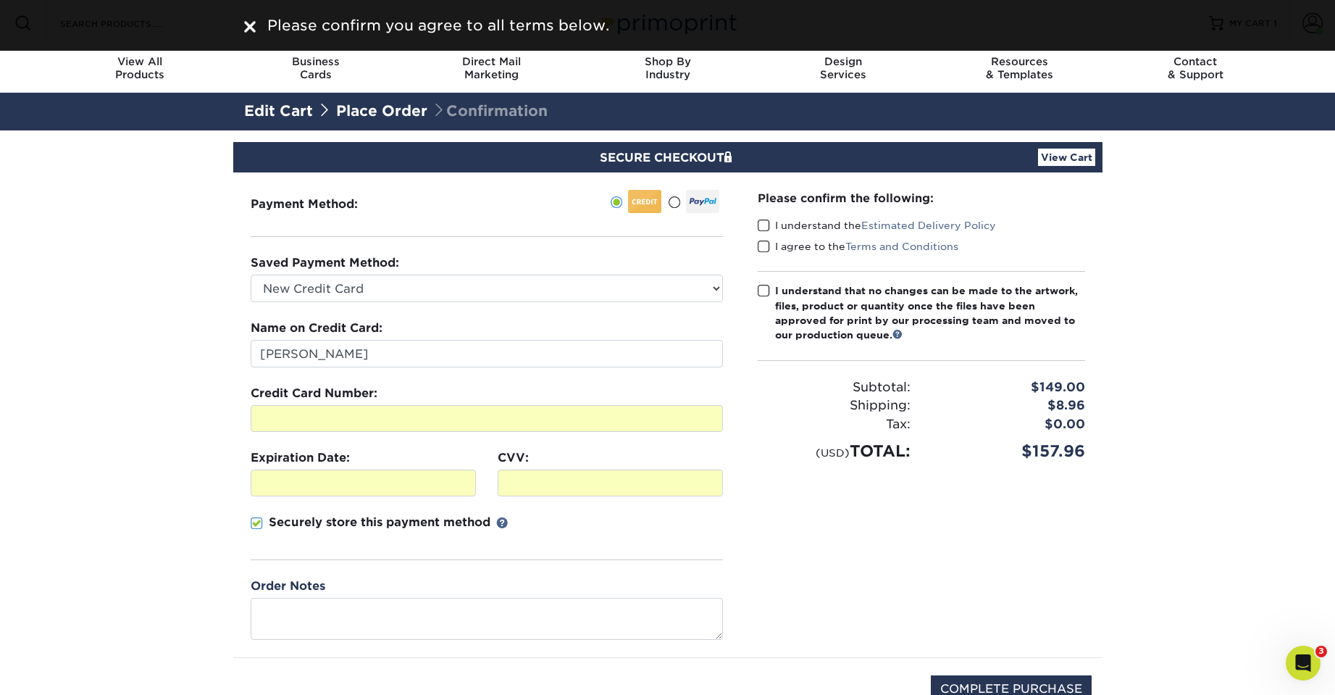
click at [763, 220] on span at bounding box center [764, 226] width 12 height 14
click at [0, 0] on input "I understand the Estimated Delivery Policy" at bounding box center [0, 0] width 0 height 0
click at [763, 250] on span at bounding box center [764, 247] width 12 height 14
click at [0, 0] on input "I agree to the Terms and Conditions" at bounding box center [0, 0] width 0 height 0
click at [761, 290] on span at bounding box center [764, 291] width 12 height 14
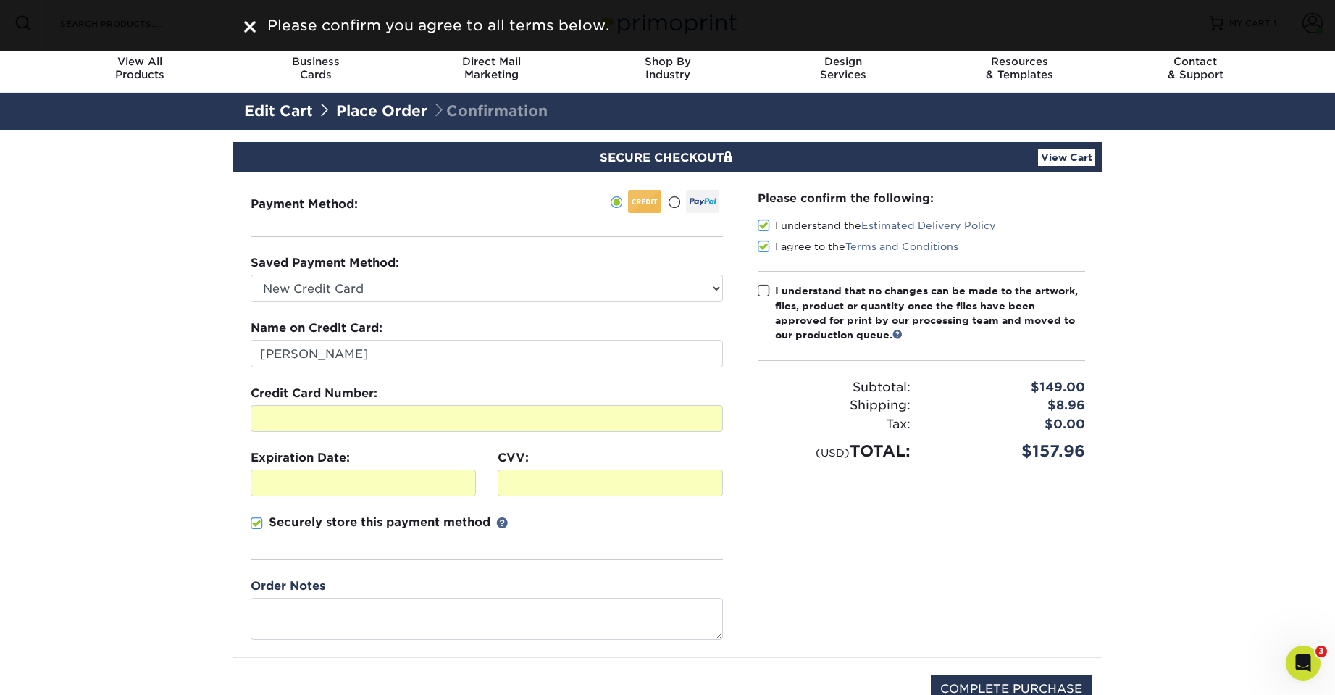
click at [0, 0] on input "I understand that no changes can be made to the artwork, files, product or quan…" at bounding box center [0, 0] width 0 height 0
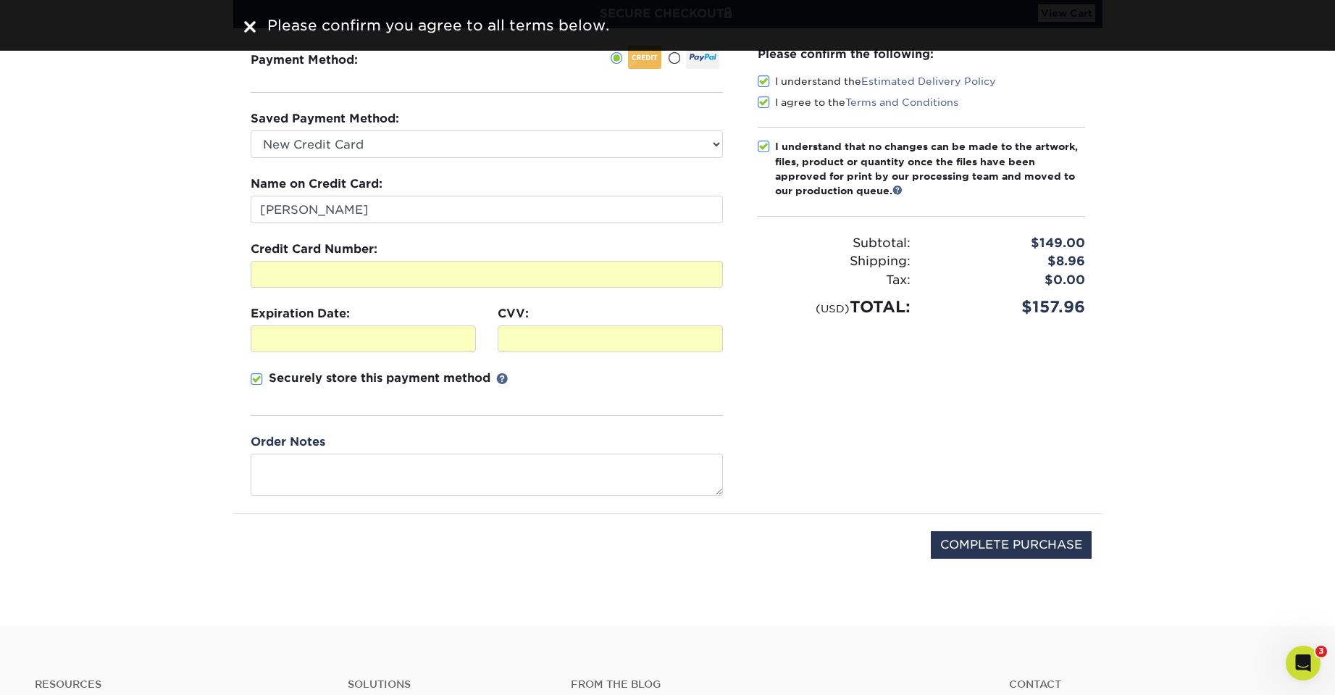
scroll to position [145, 0]
click at [1022, 535] on input "COMPLETE PURCHASE" at bounding box center [1011, 544] width 161 height 28
type input "PROCESSING, PLEASE WAIT..."
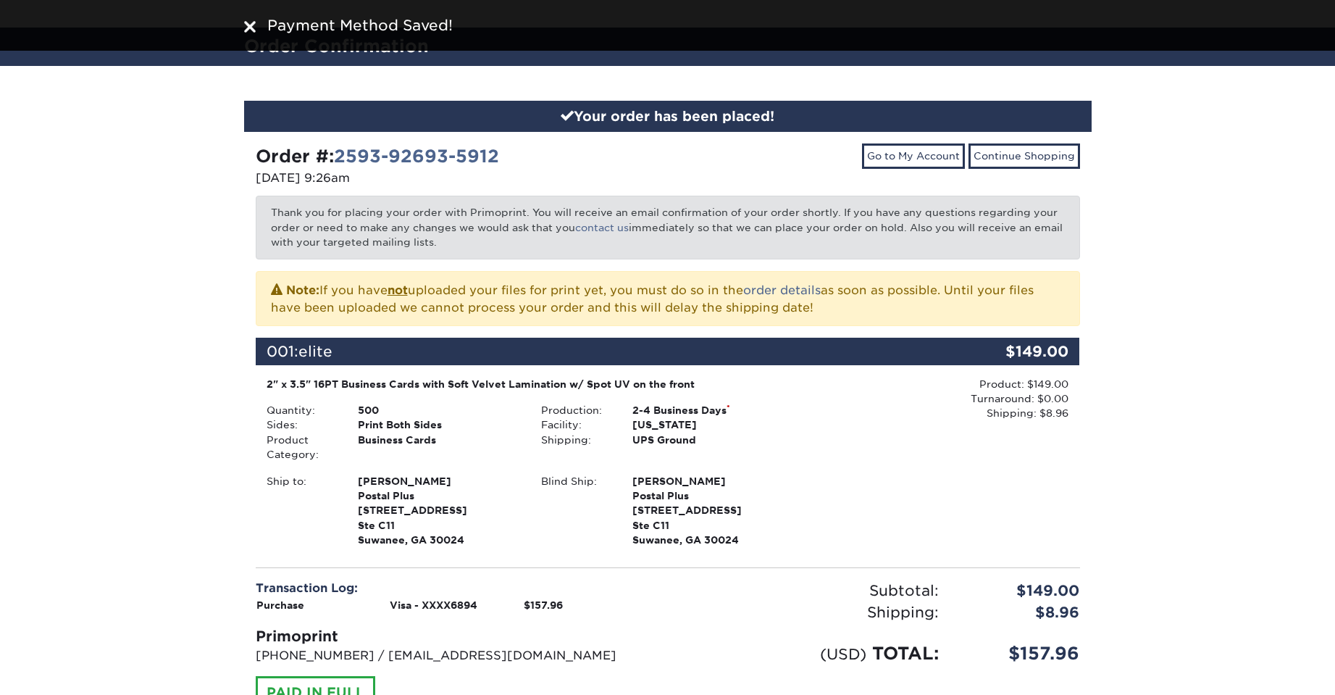
scroll to position [290, 0]
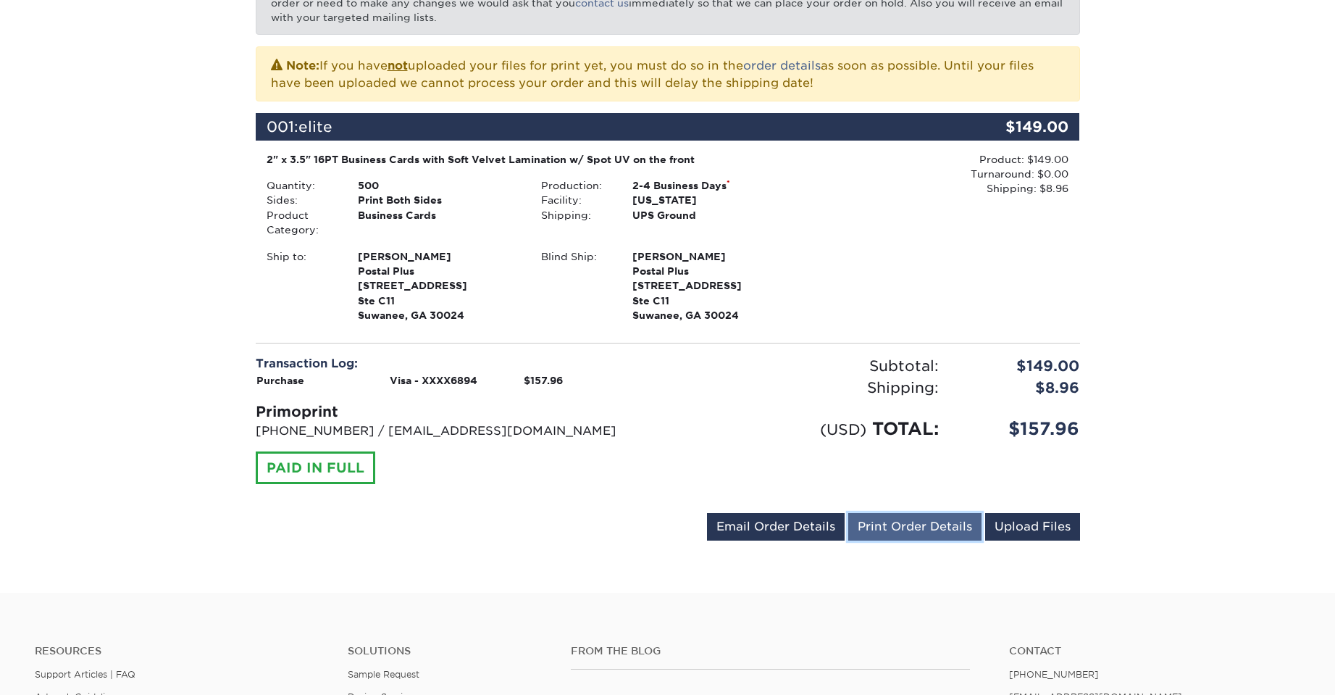
click at [938, 536] on link "Print Order Details" at bounding box center [914, 527] width 133 height 28
